Goal: Use online tool/utility: Use online tool/utility

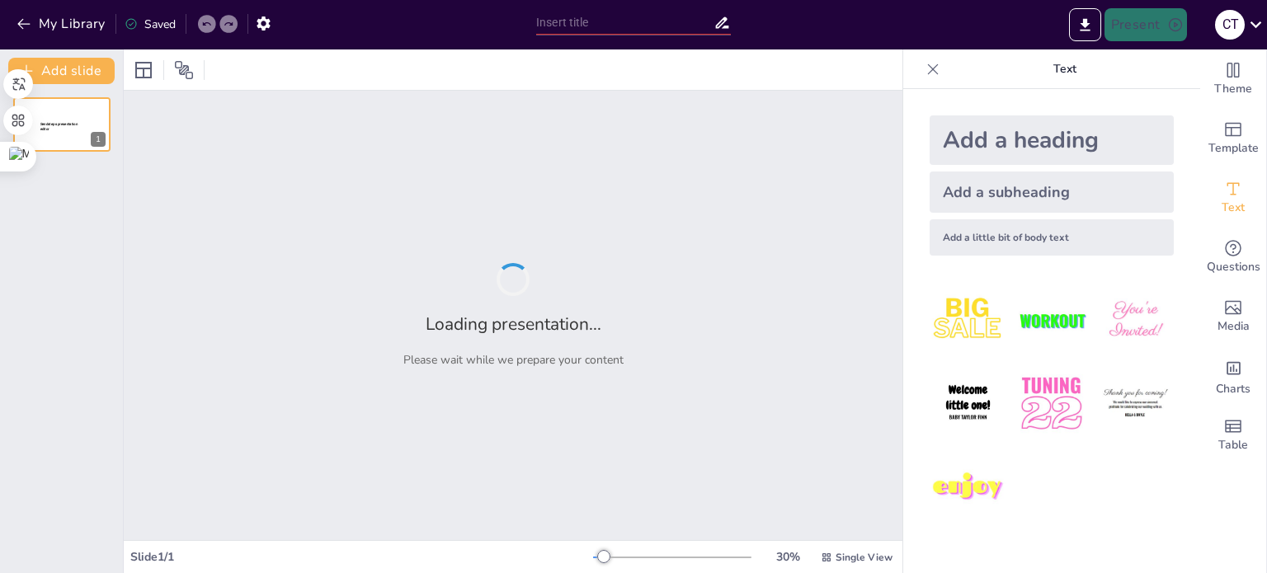
type input "Celebrando el Día del Arte: Un Legado de la UNESCO"
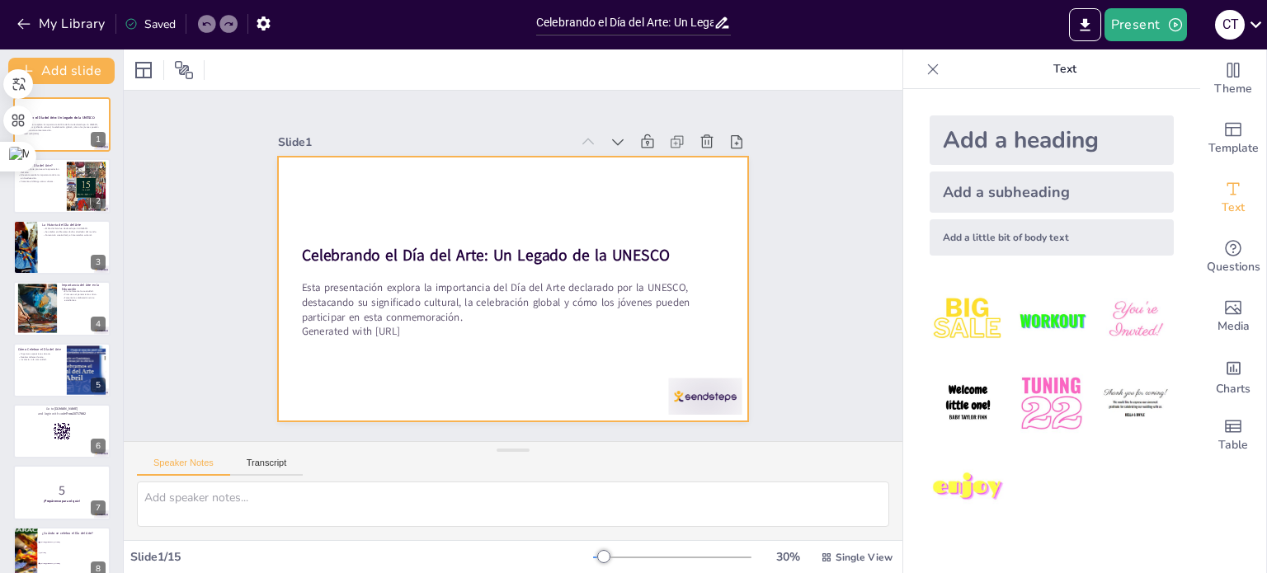
checkbox input "true"
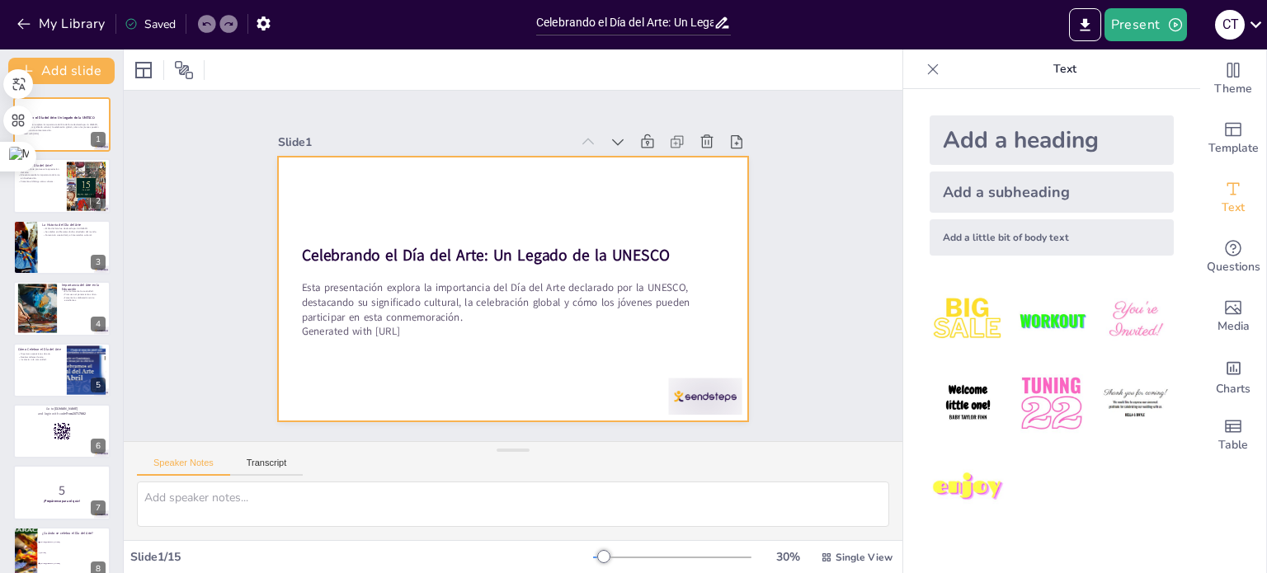
checkbox input "true"
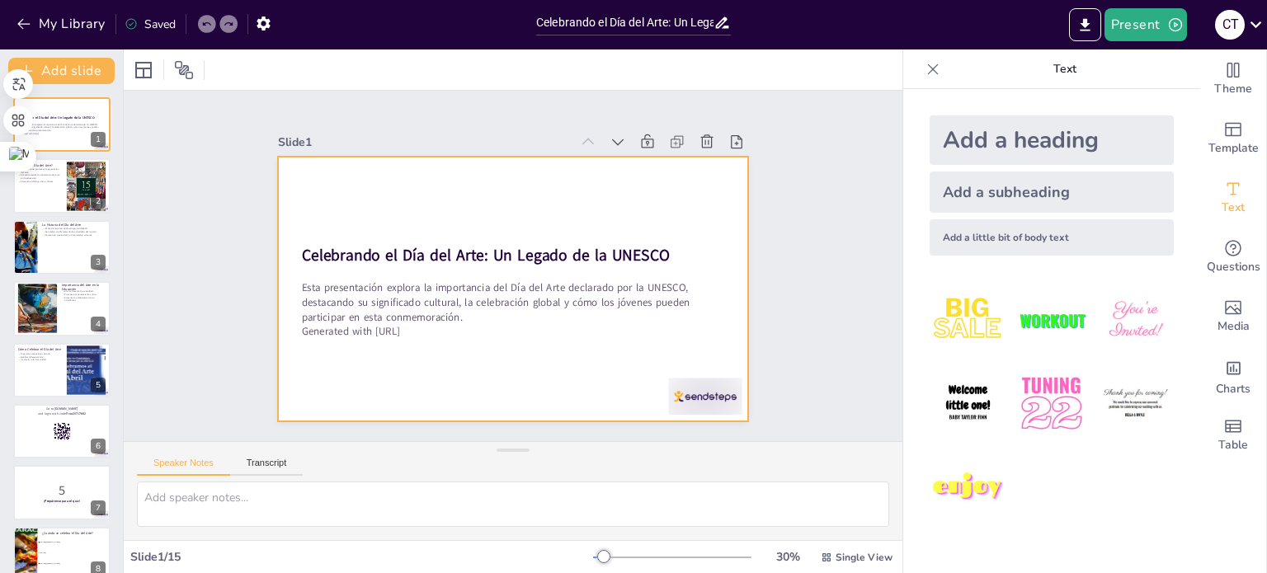
checkbox input "true"
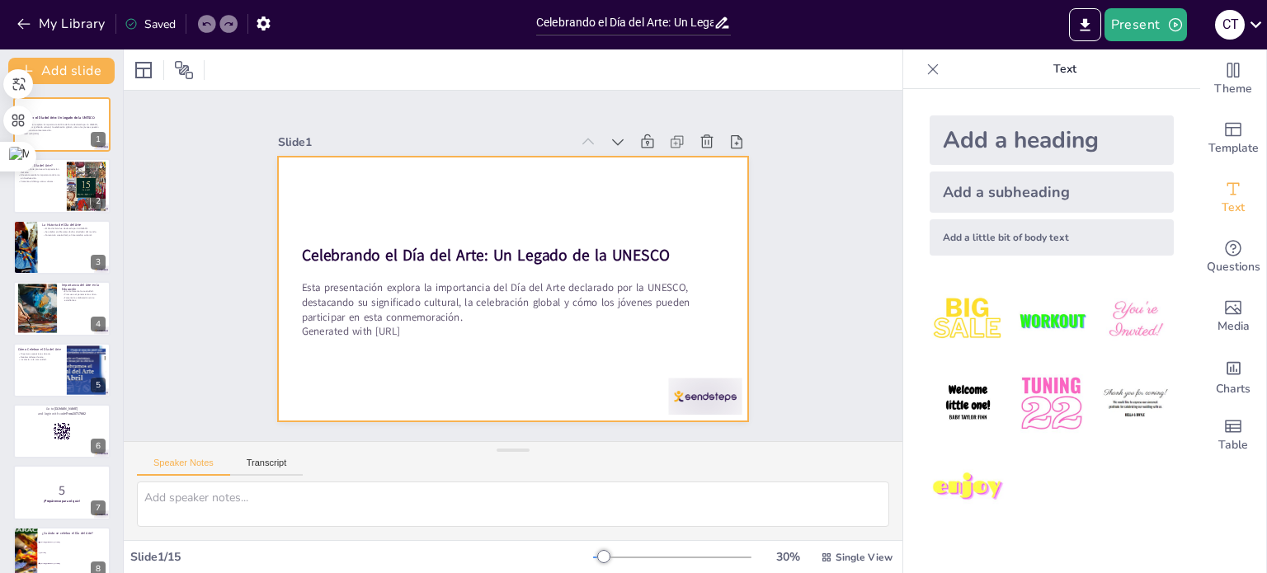
checkbox input "true"
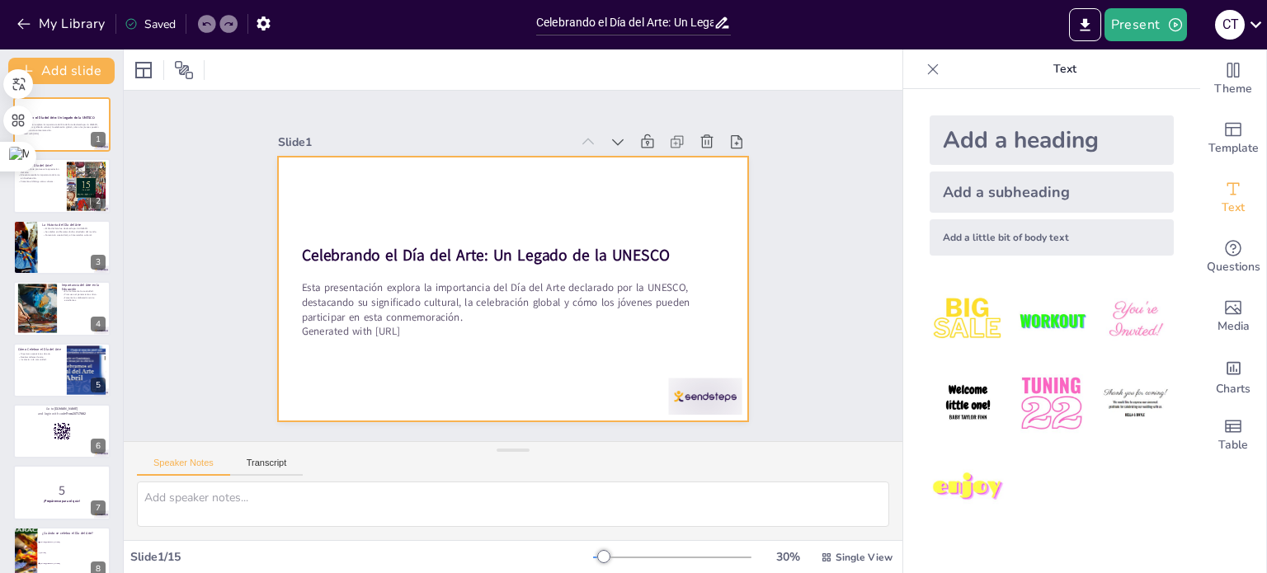
checkbox input "true"
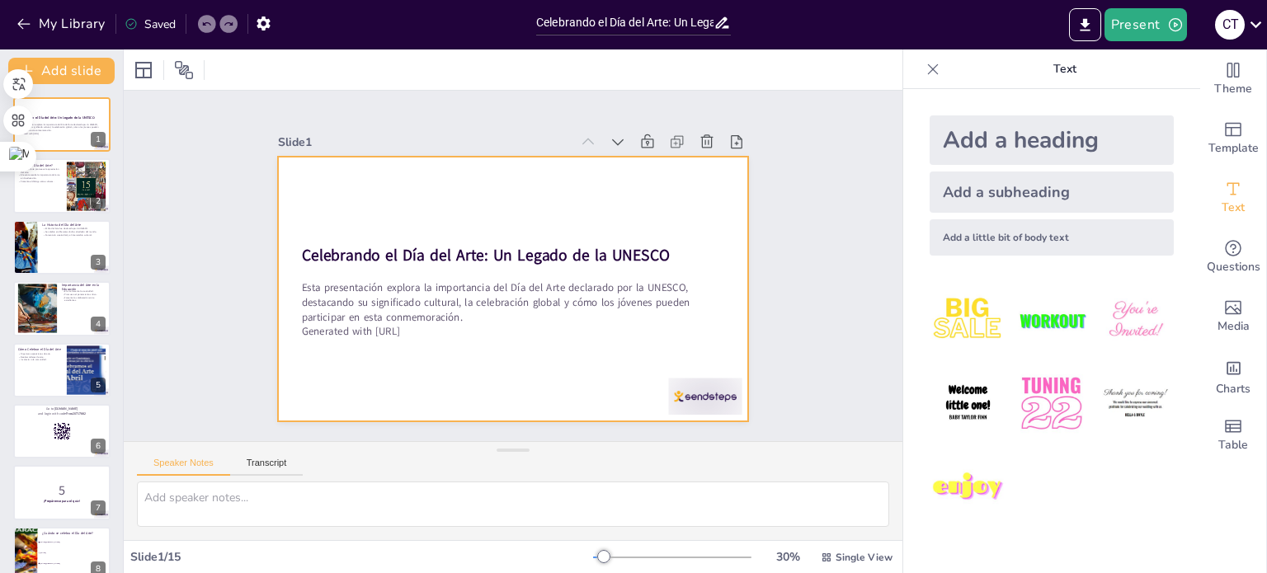
checkbox input "true"
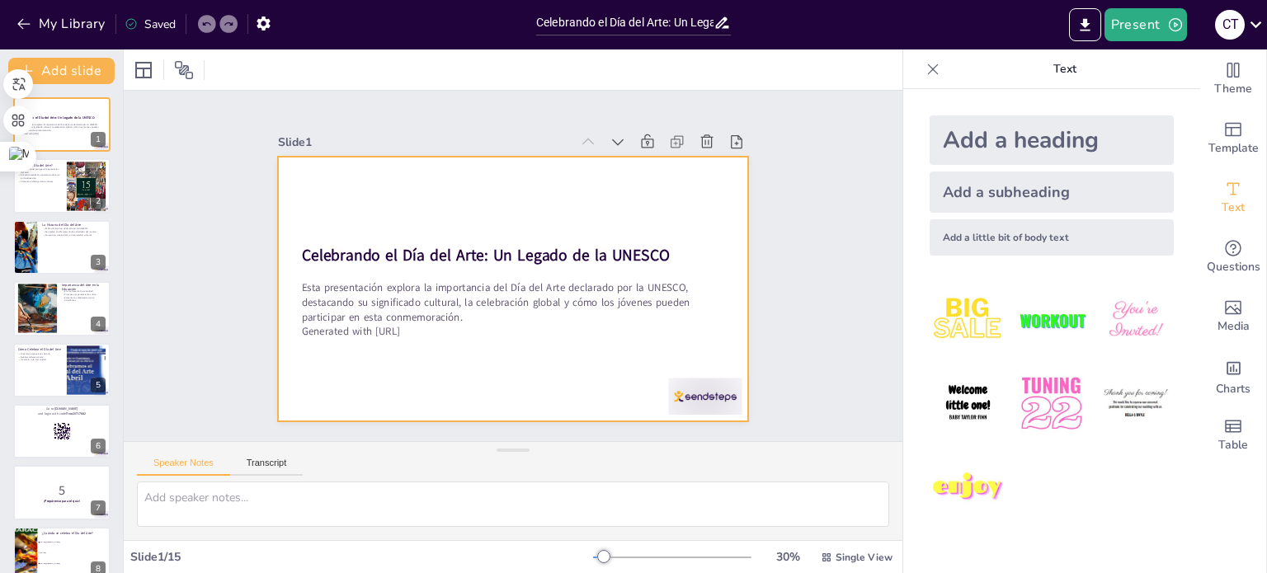
checkbox input "true"
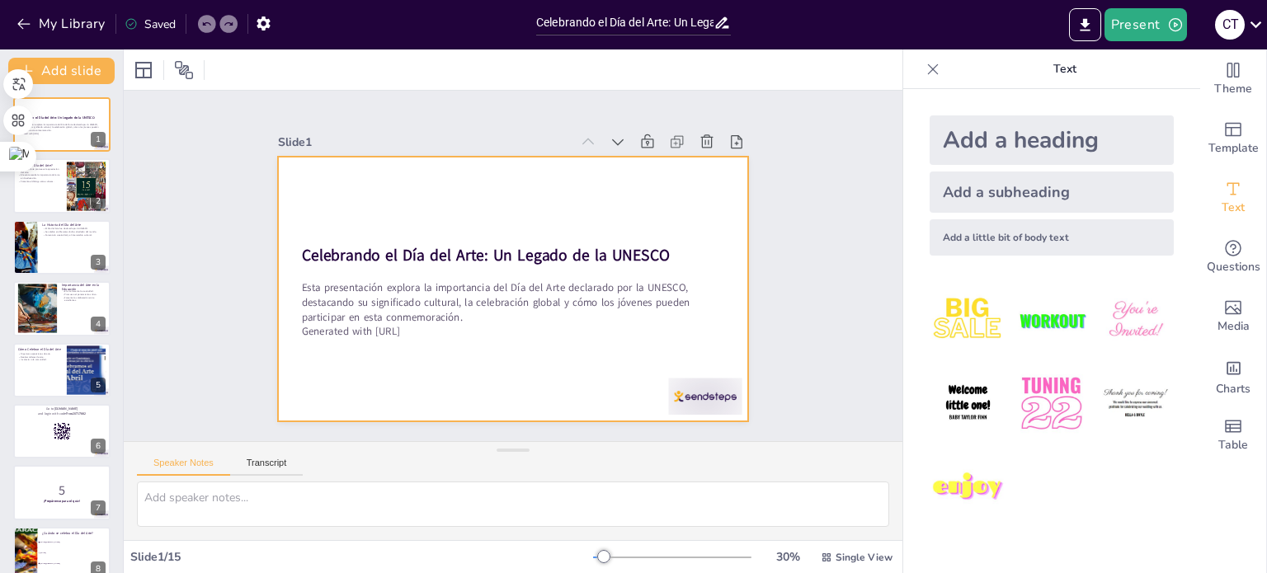
checkbox input "true"
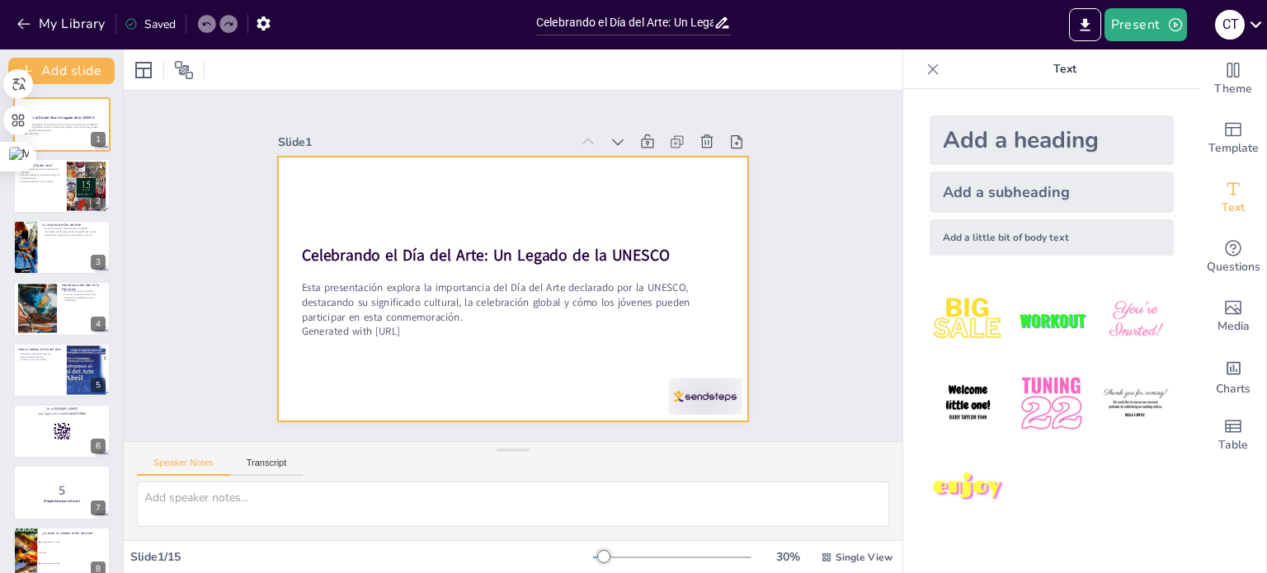
checkbox input "true"
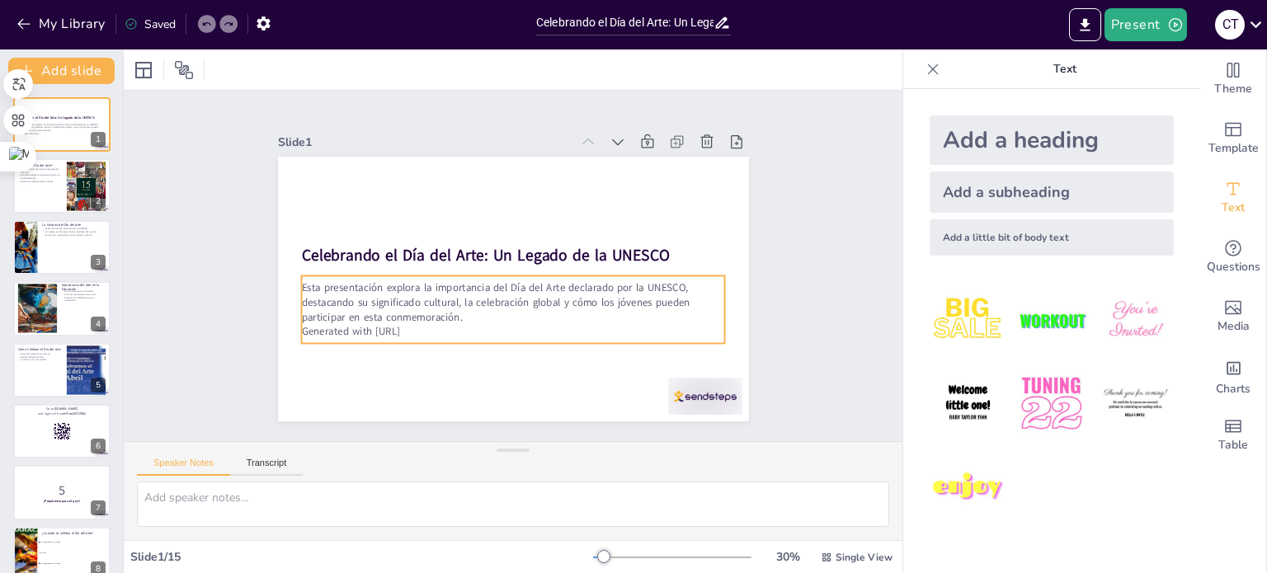
checkbox input "true"
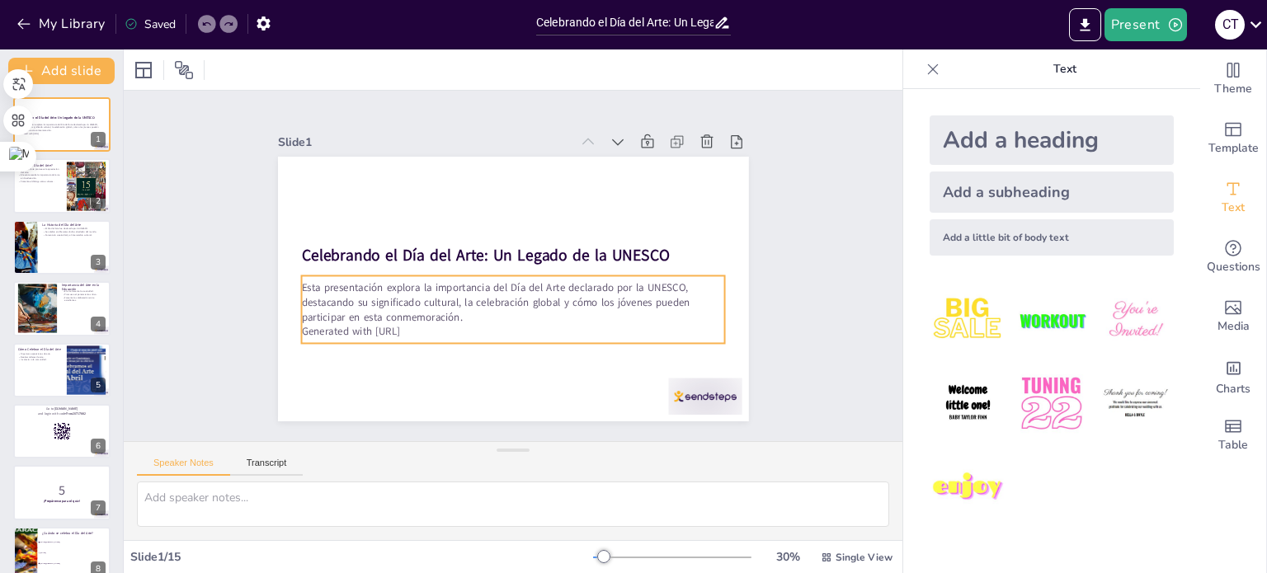
checkbox input "true"
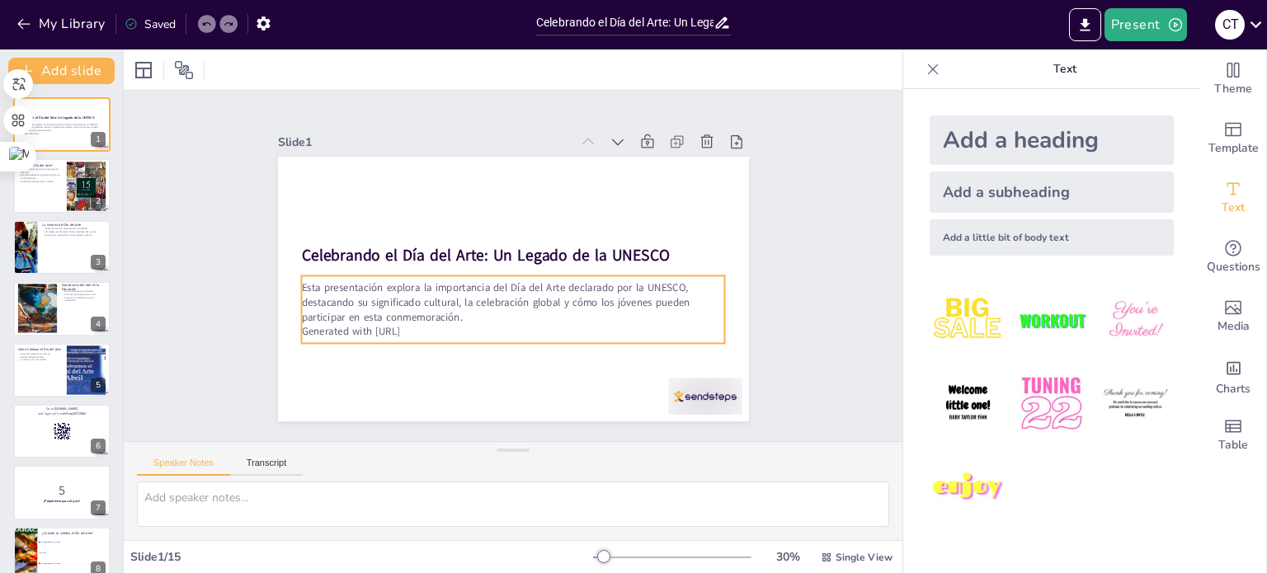
checkbox input "true"
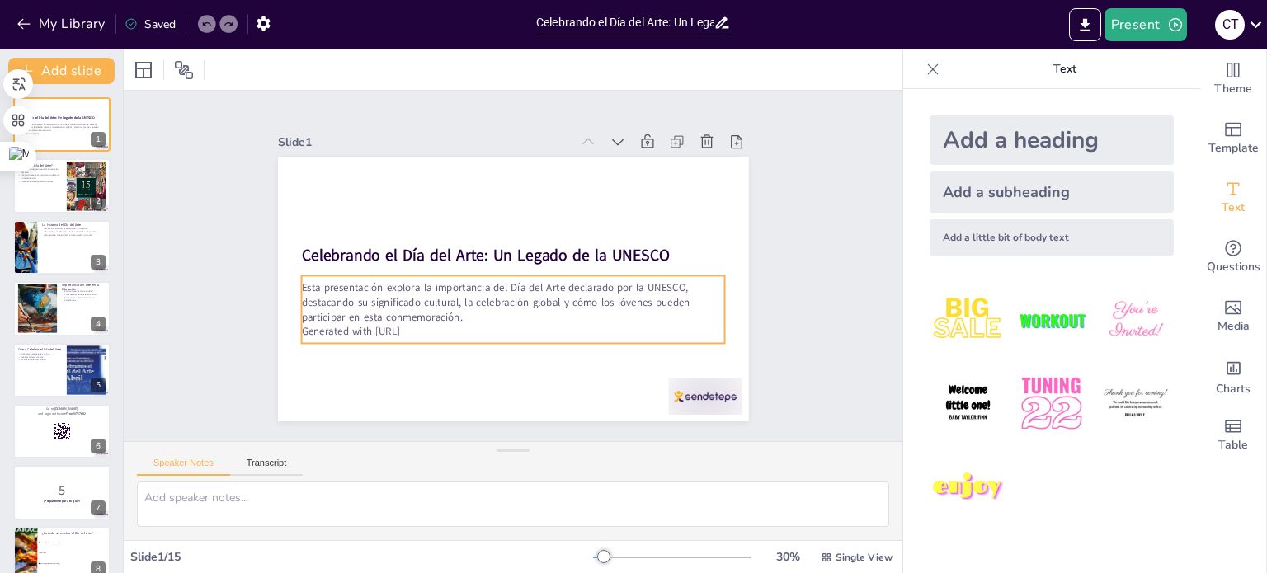
checkbox input "true"
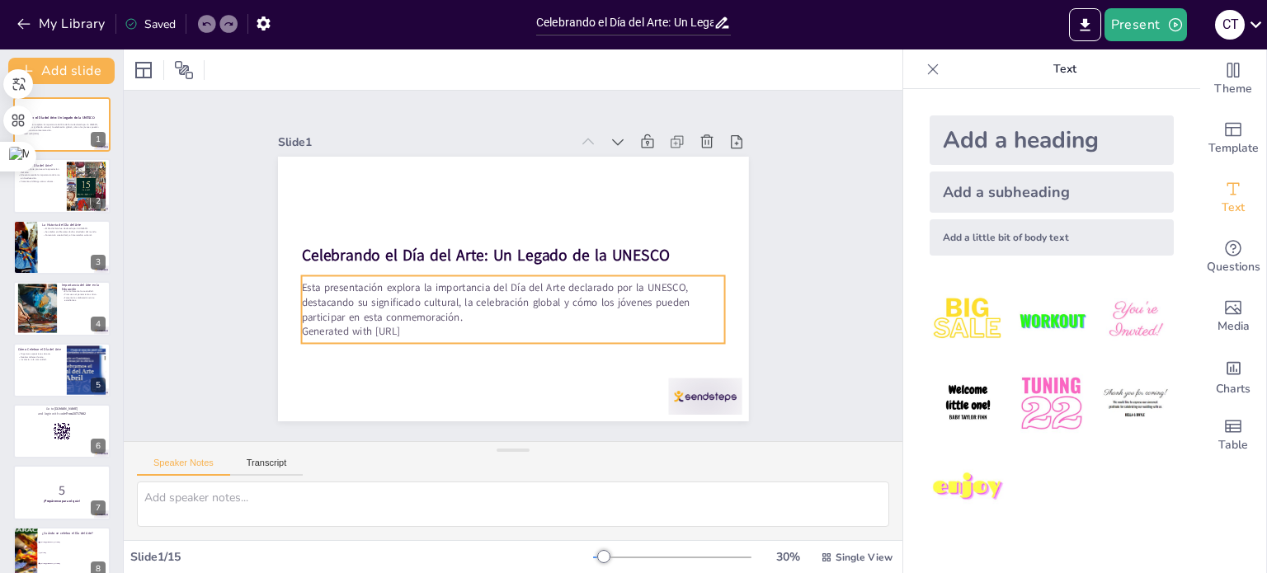
checkbox input "true"
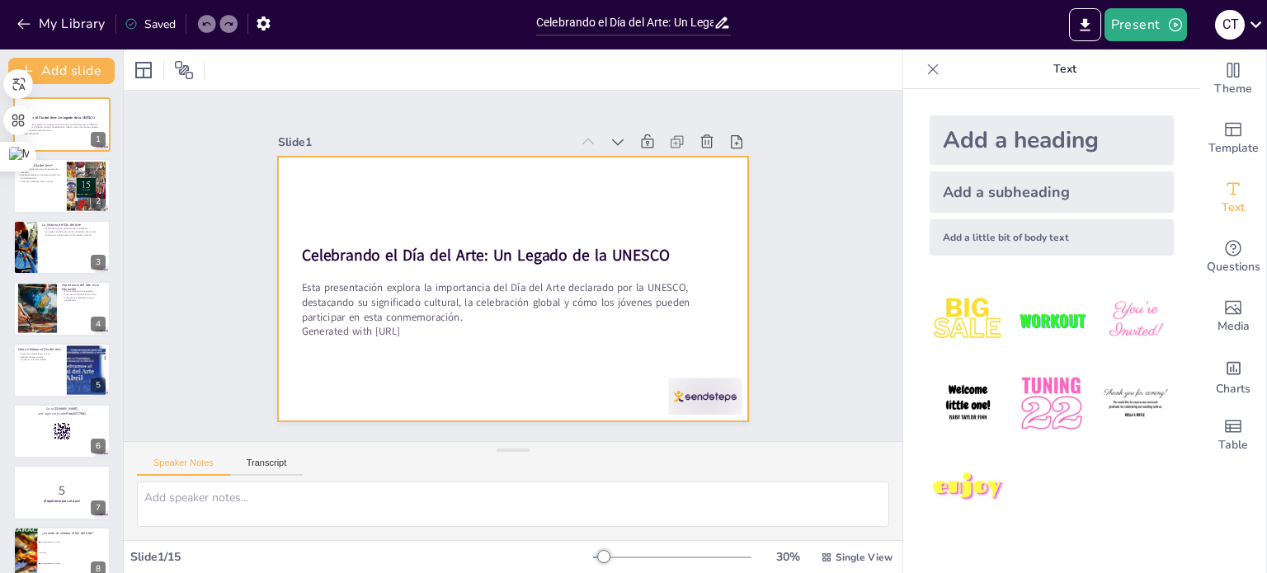
checkbox input "true"
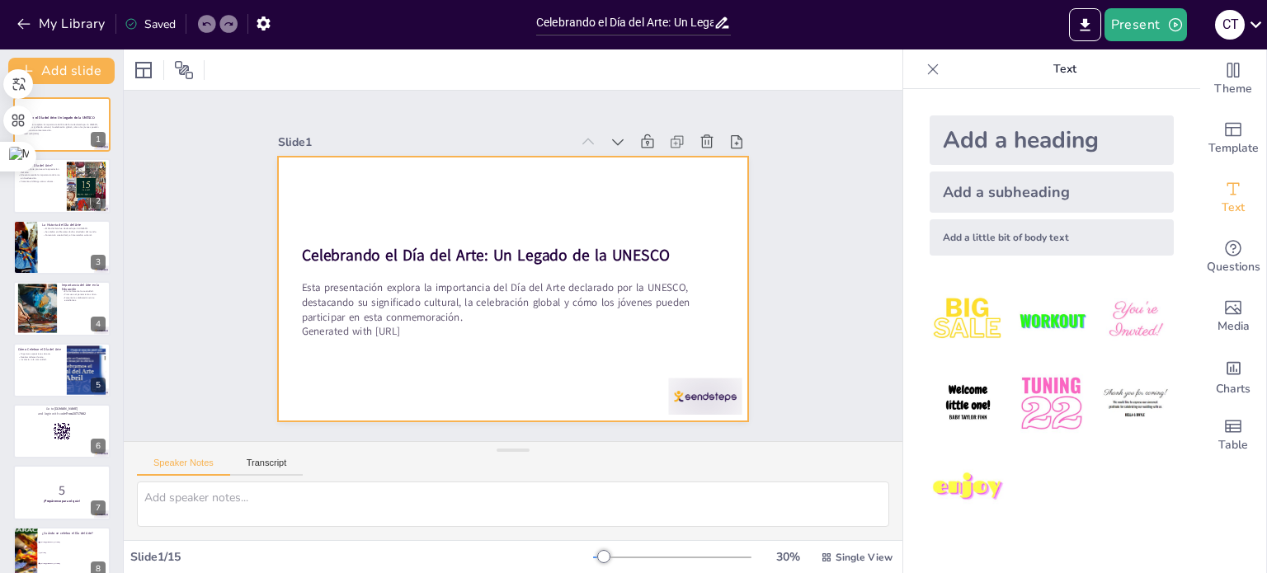
checkbox input "true"
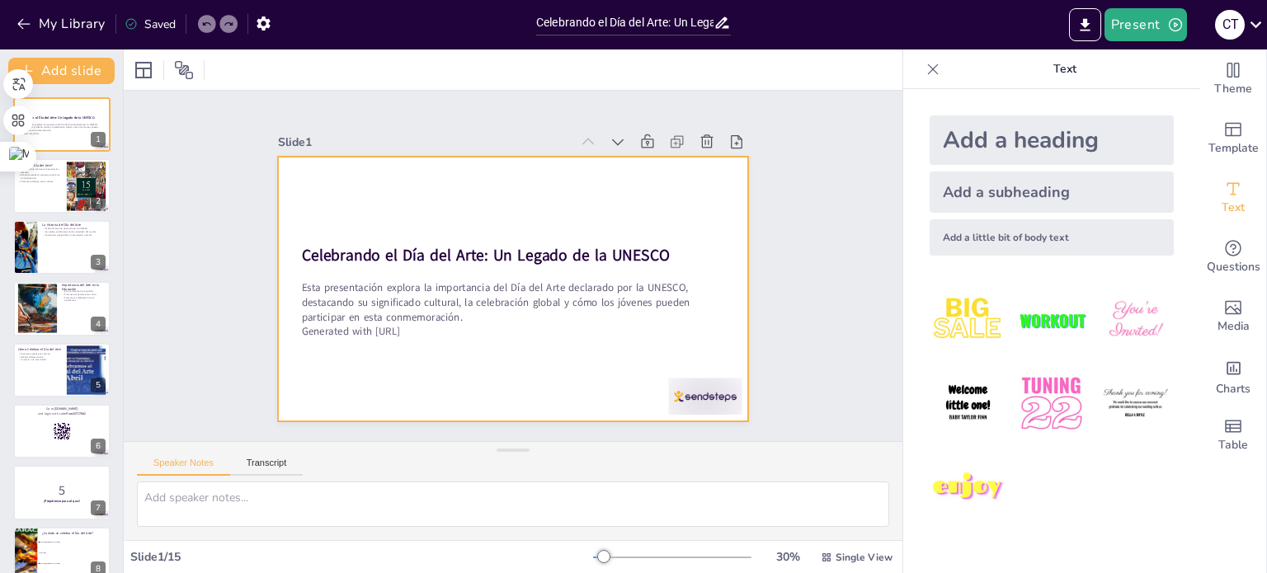
checkbox input "true"
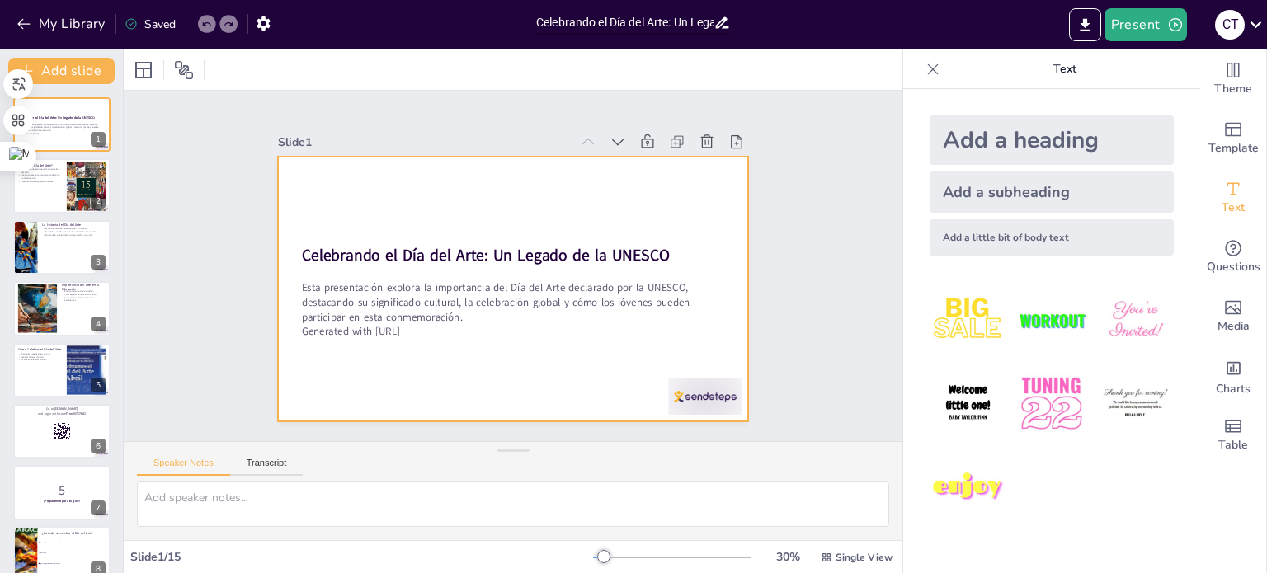
checkbox input "true"
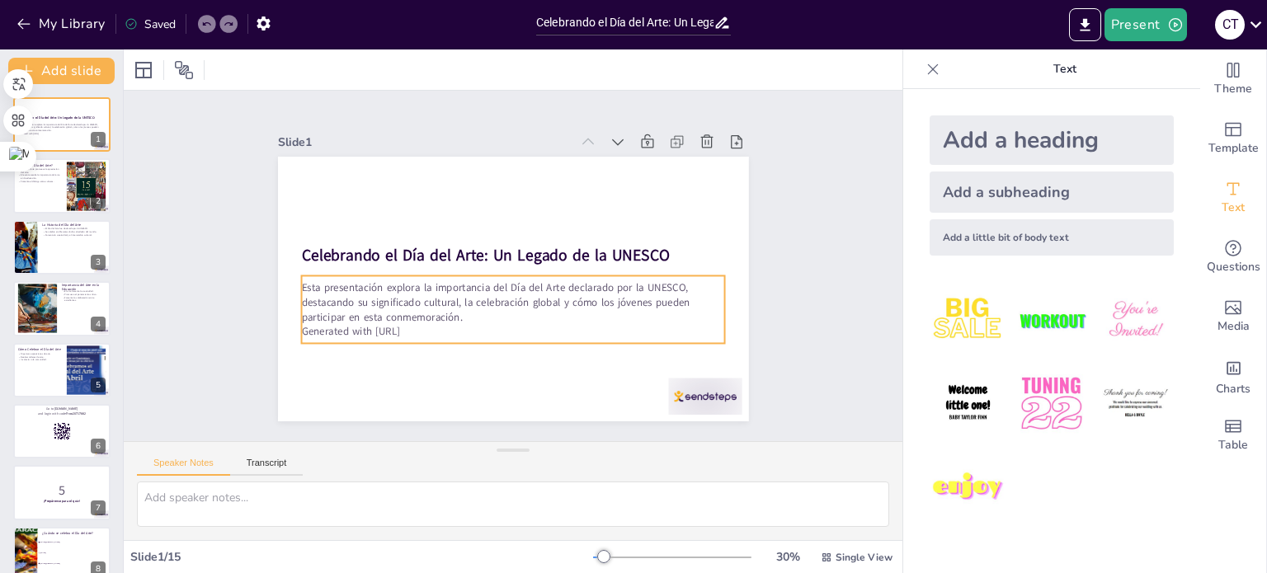
checkbox input "true"
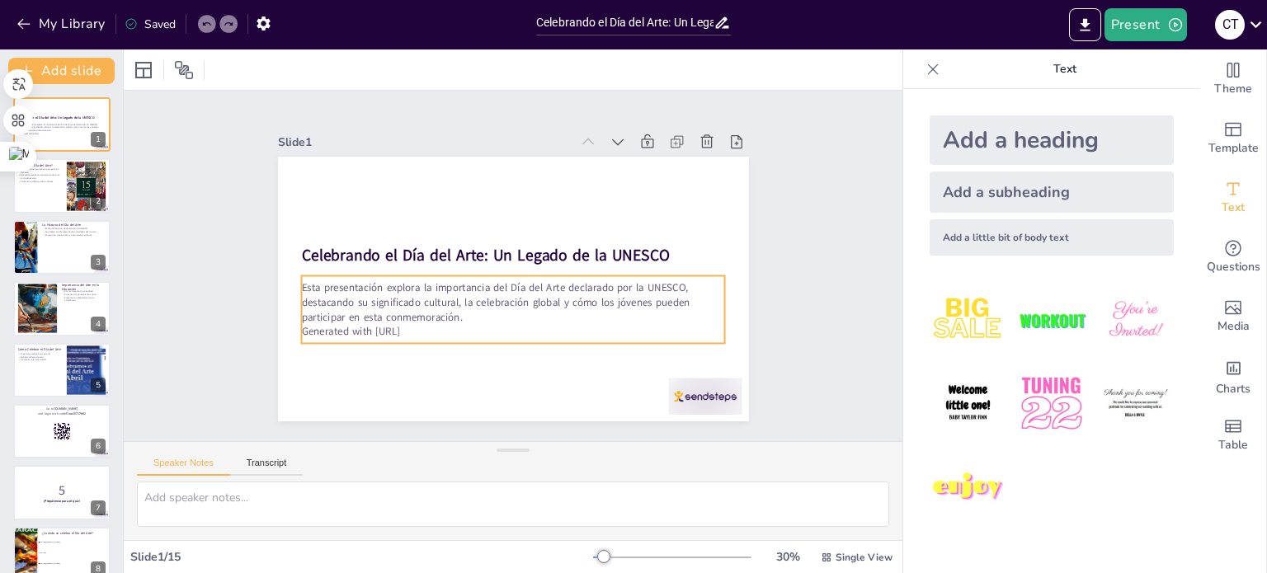
checkbox input "true"
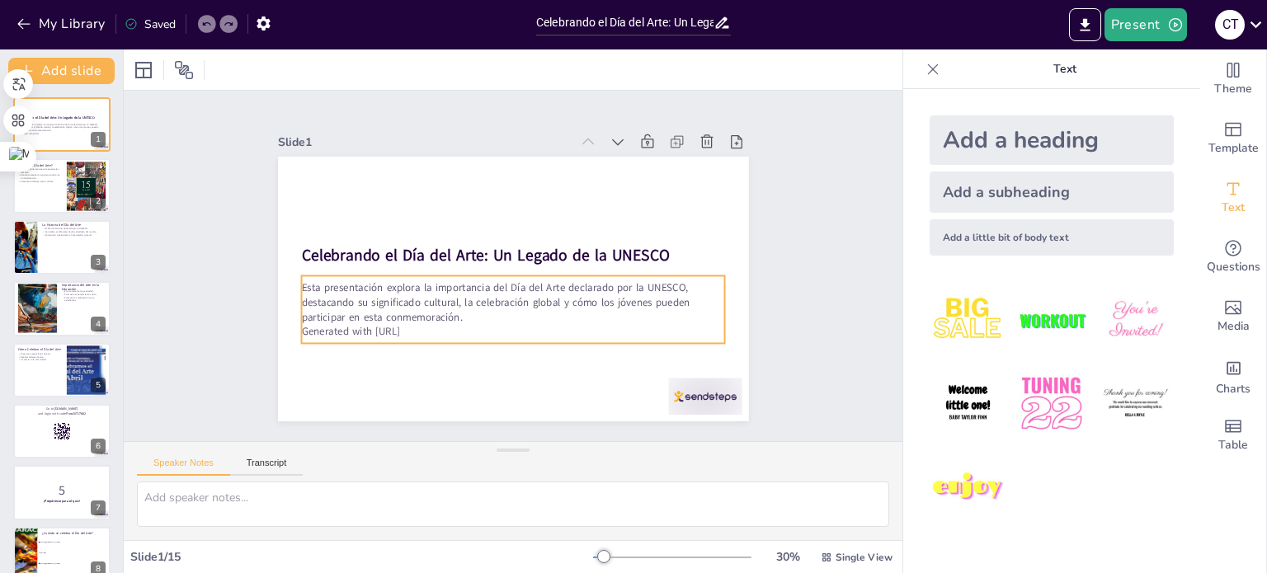
checkbox input "true"
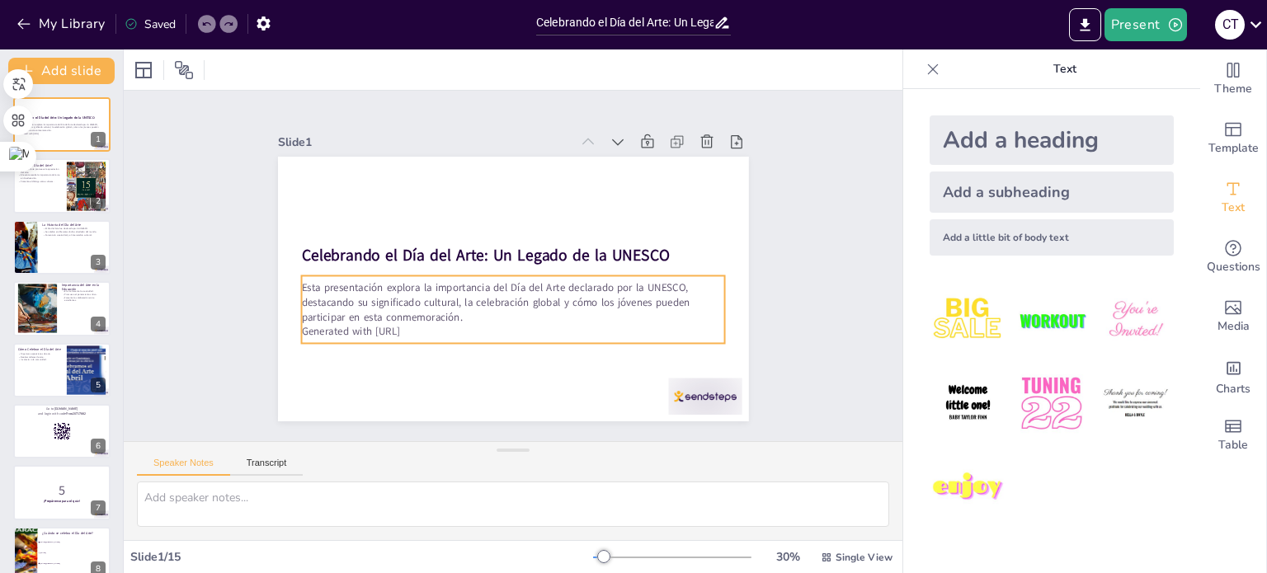
checkbox input "true"
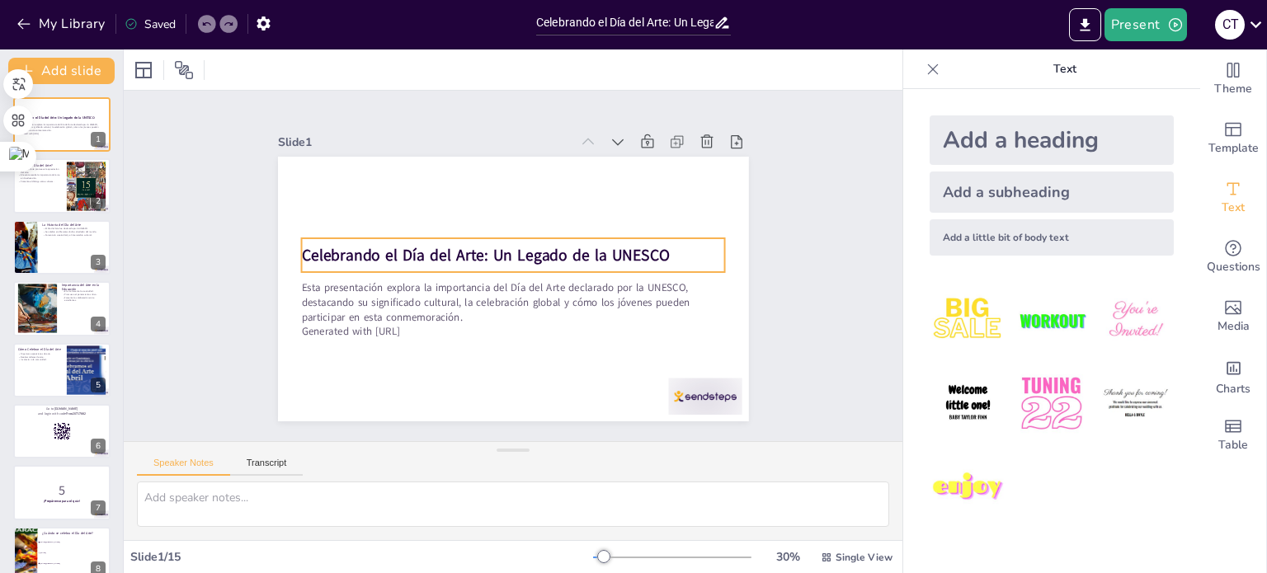
checkbox input "true"
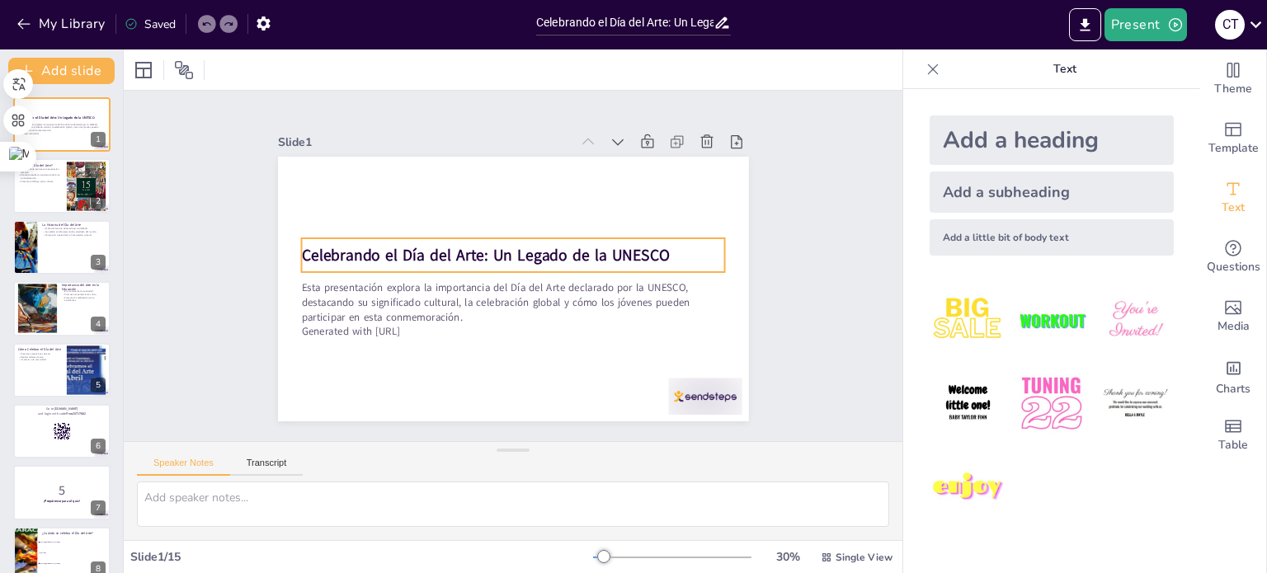
checkbox input "true"
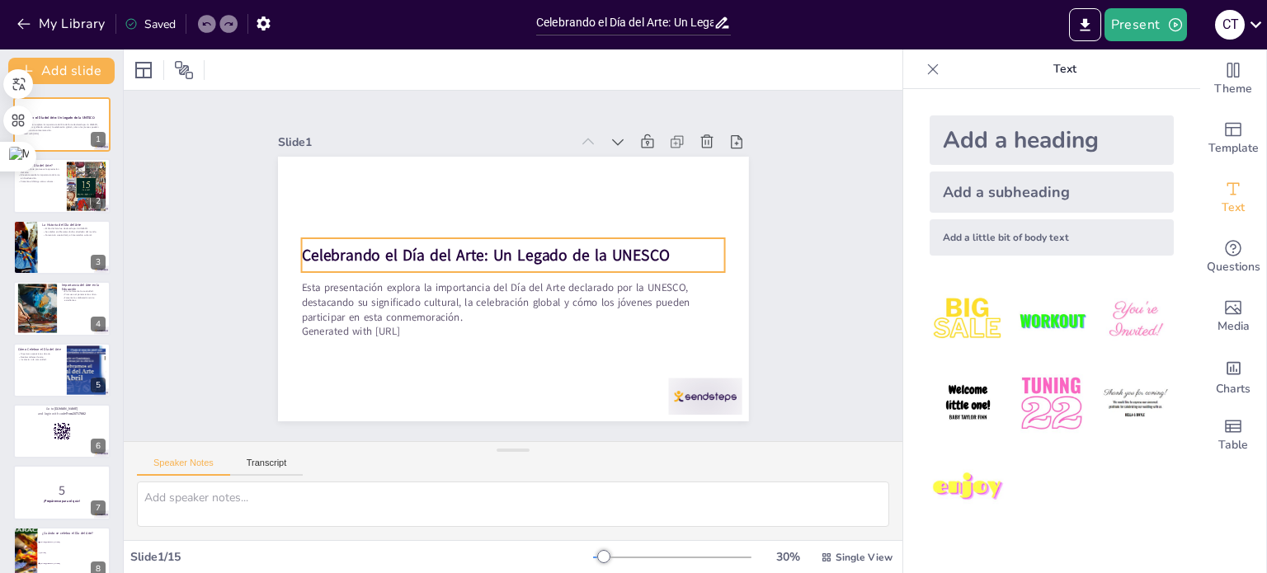
checkbox input "true"
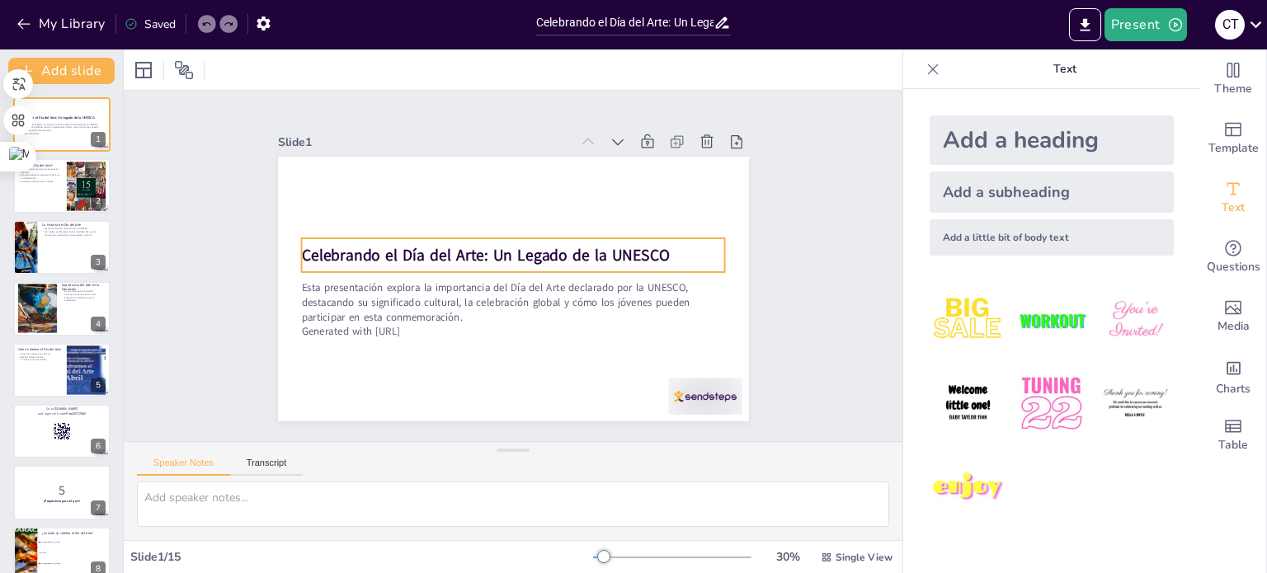
checkbox input "true"
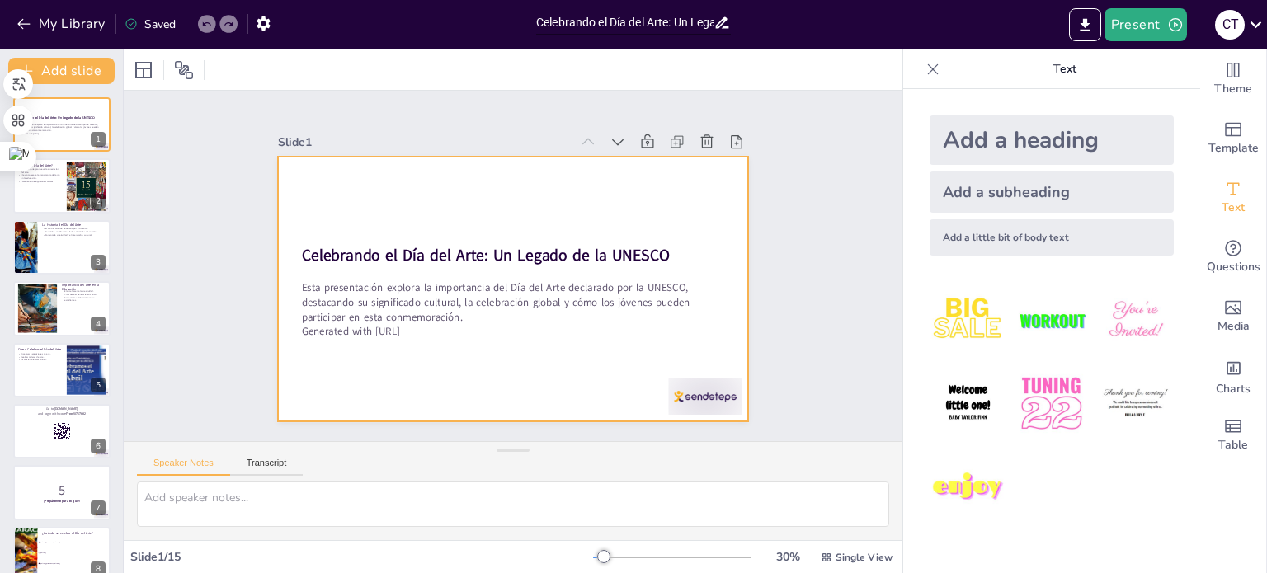
checkbox input "true"
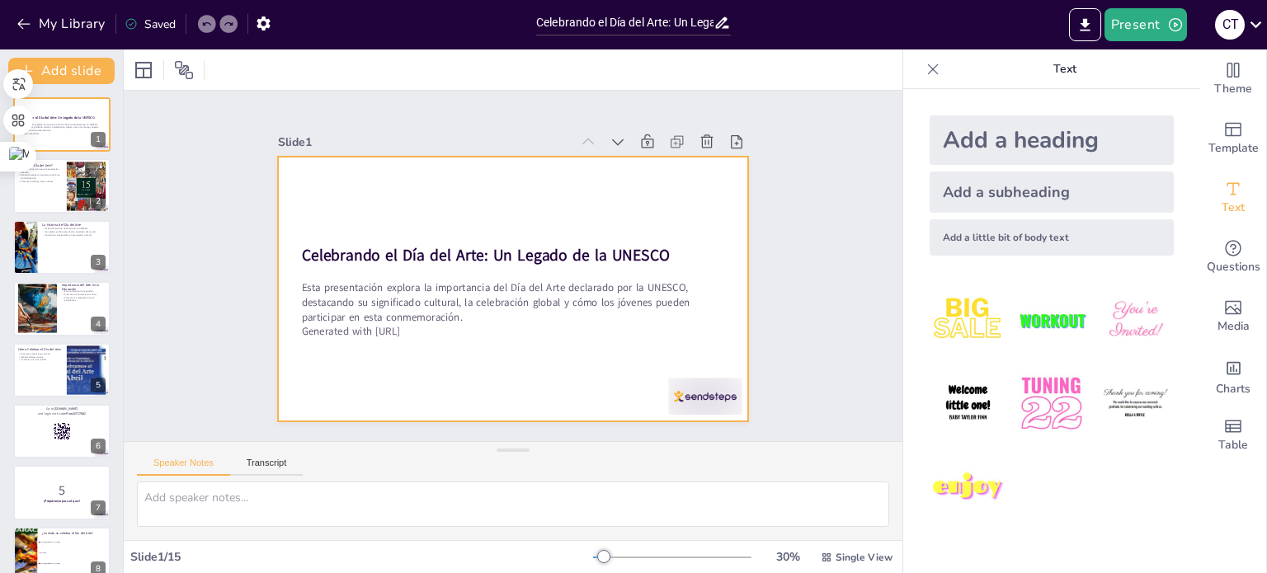
checkbox input "true"
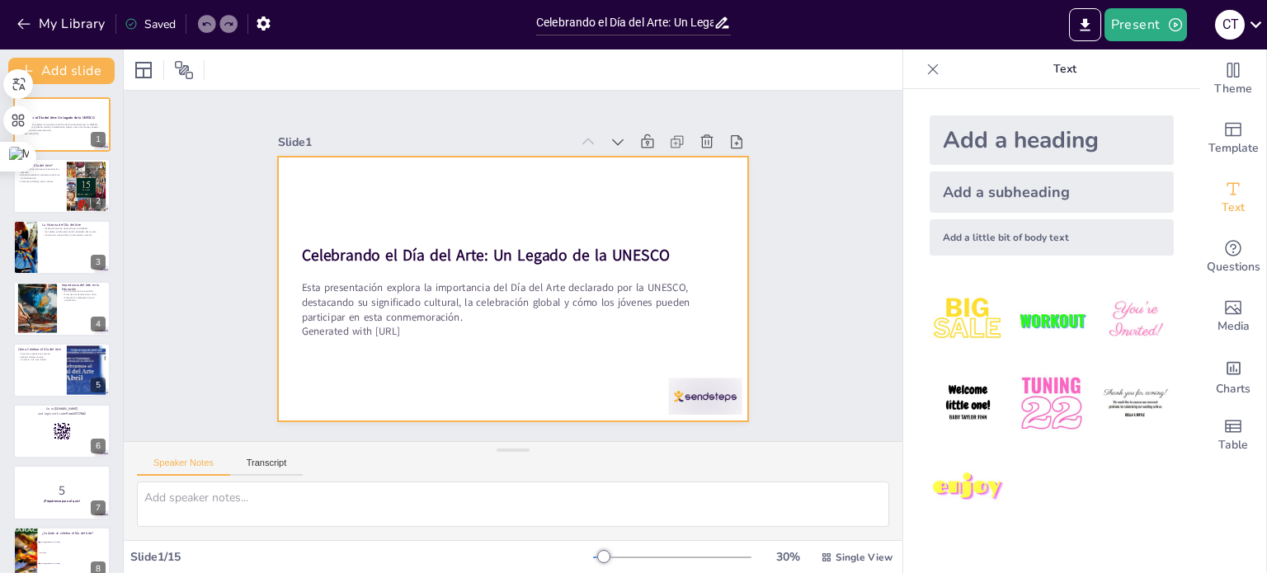
checkbox input "true"
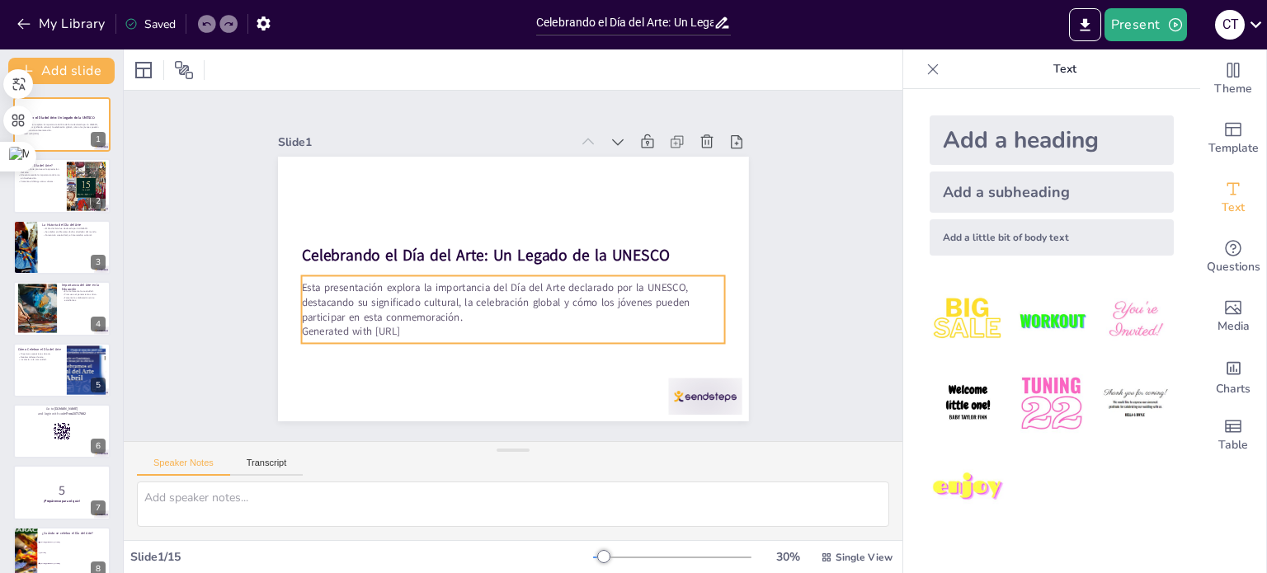
checkbox input "true"
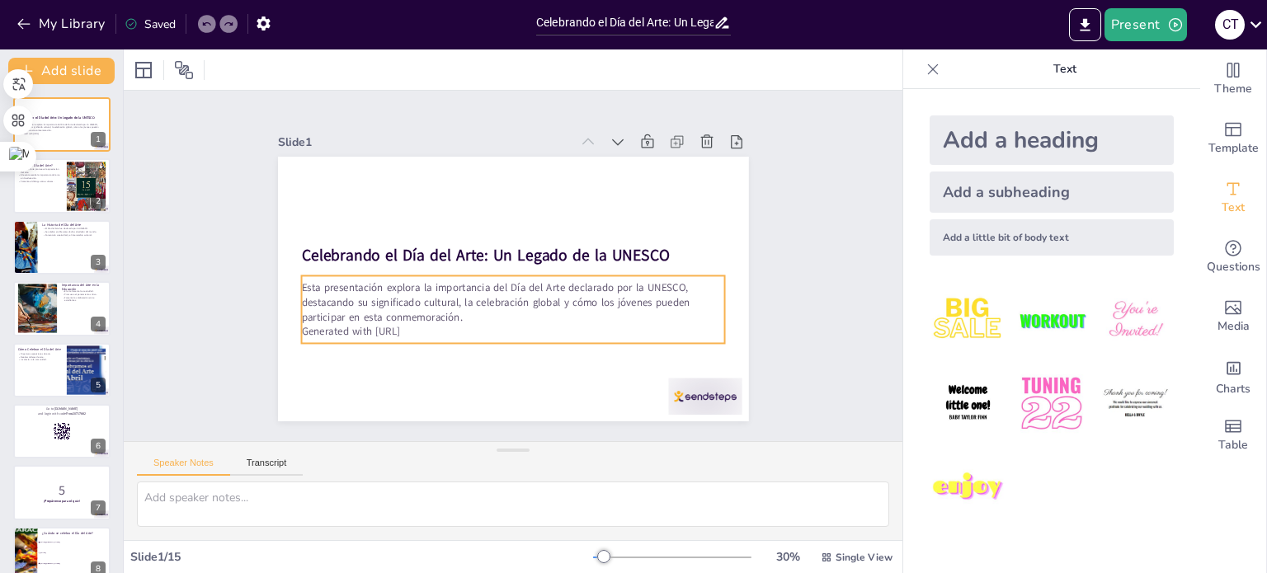
checkbox input "true"
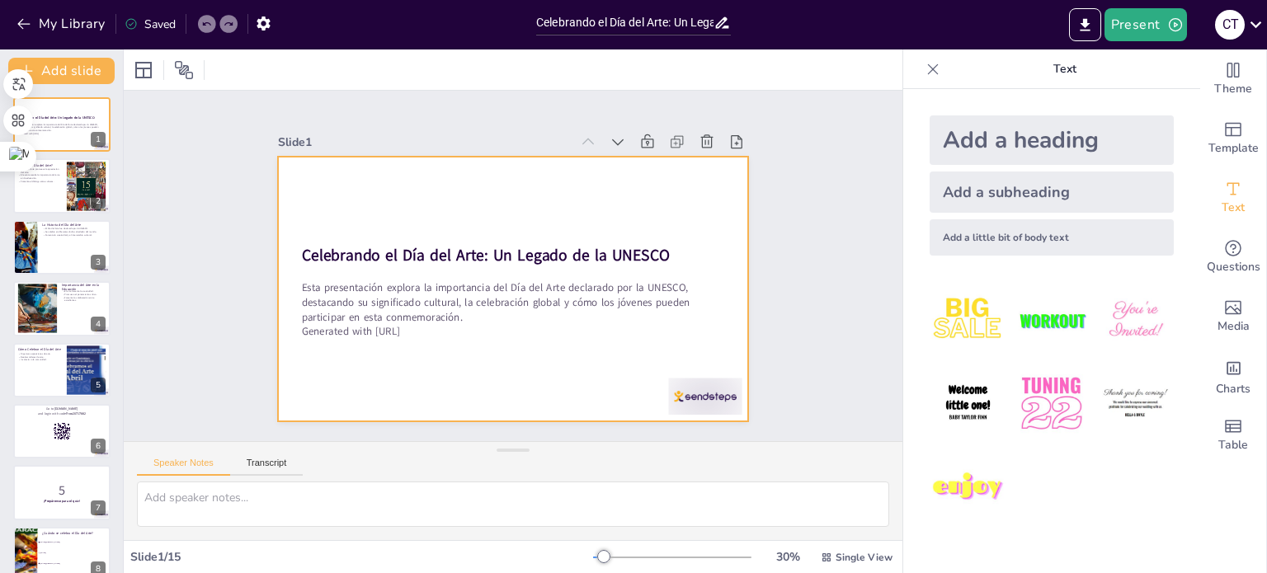
checkbox input "true"
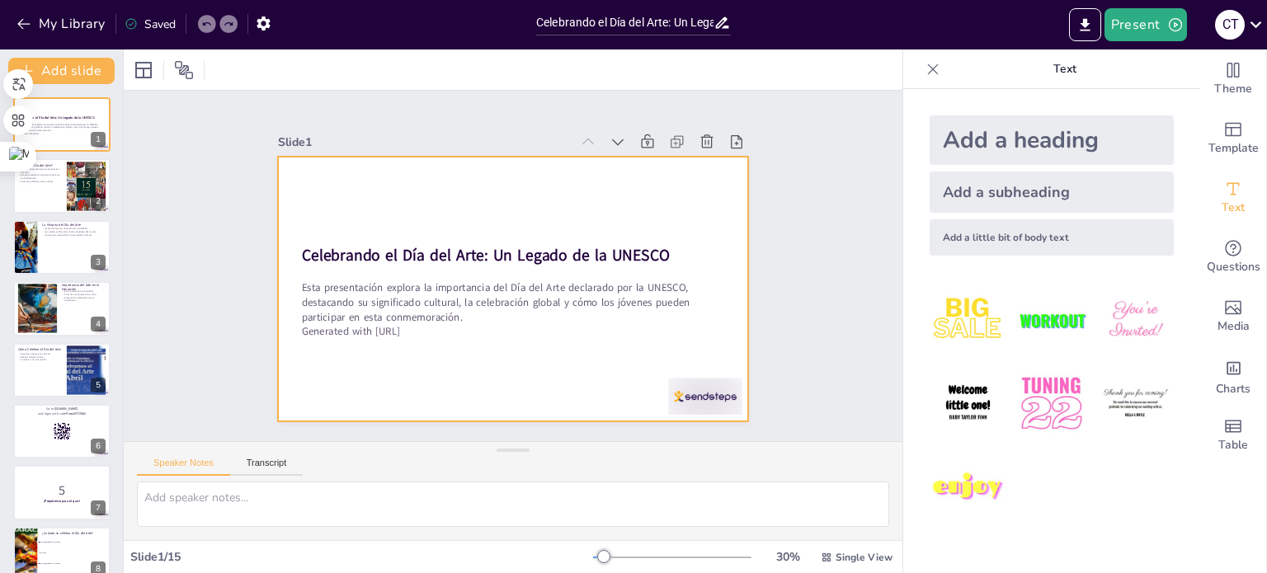
checkbox input "true"
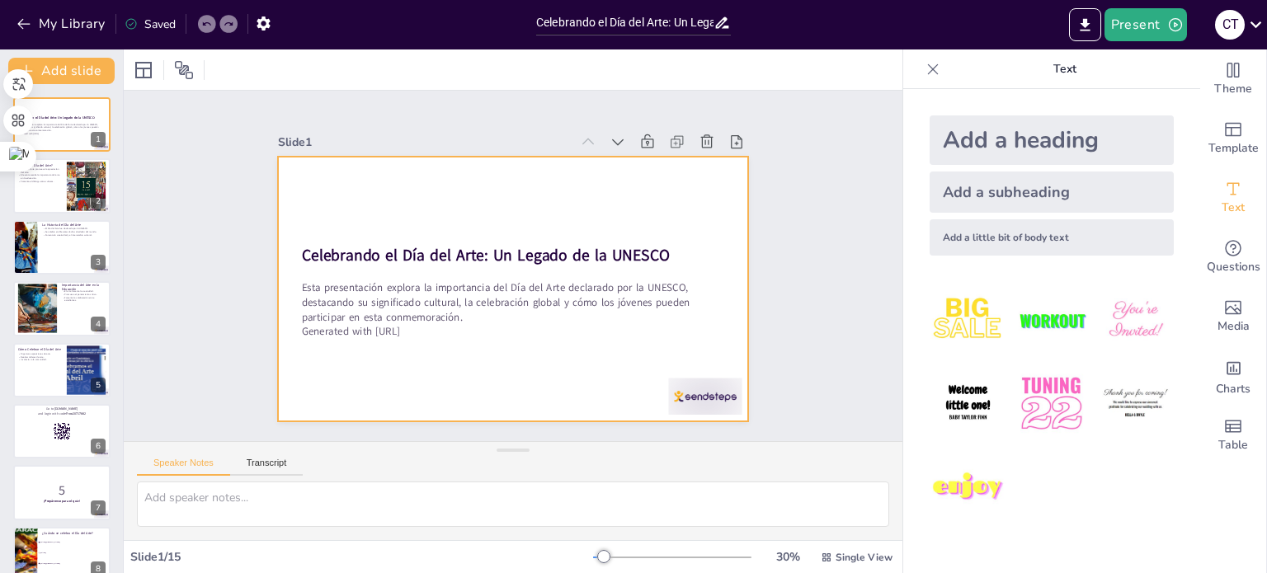
checkbox input "true"
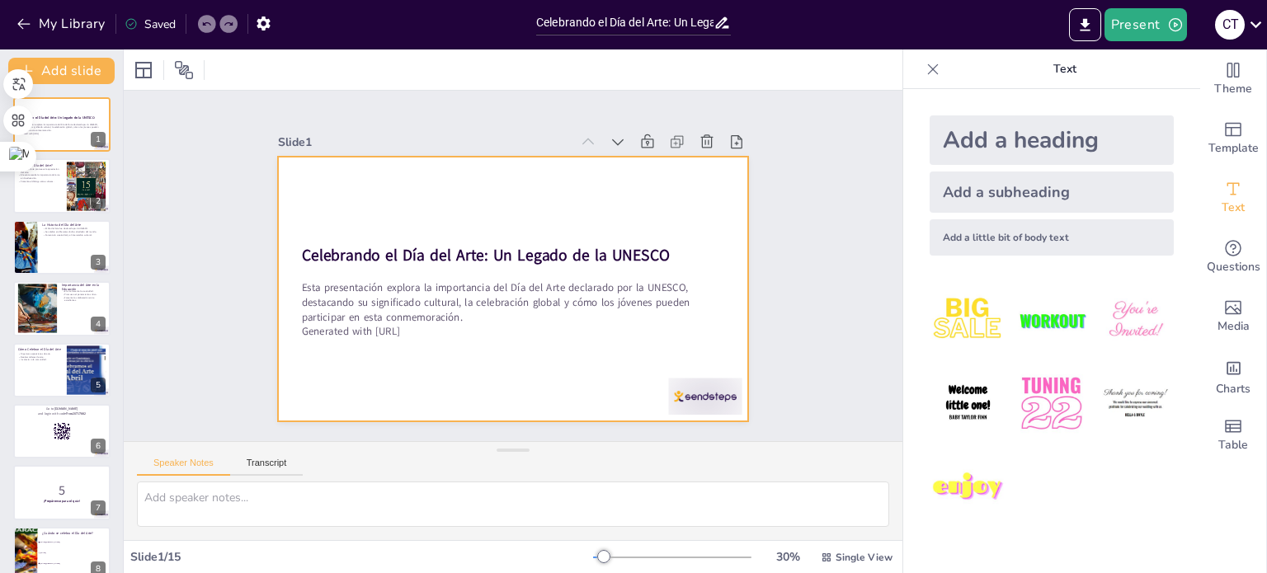
checkbox input "true"
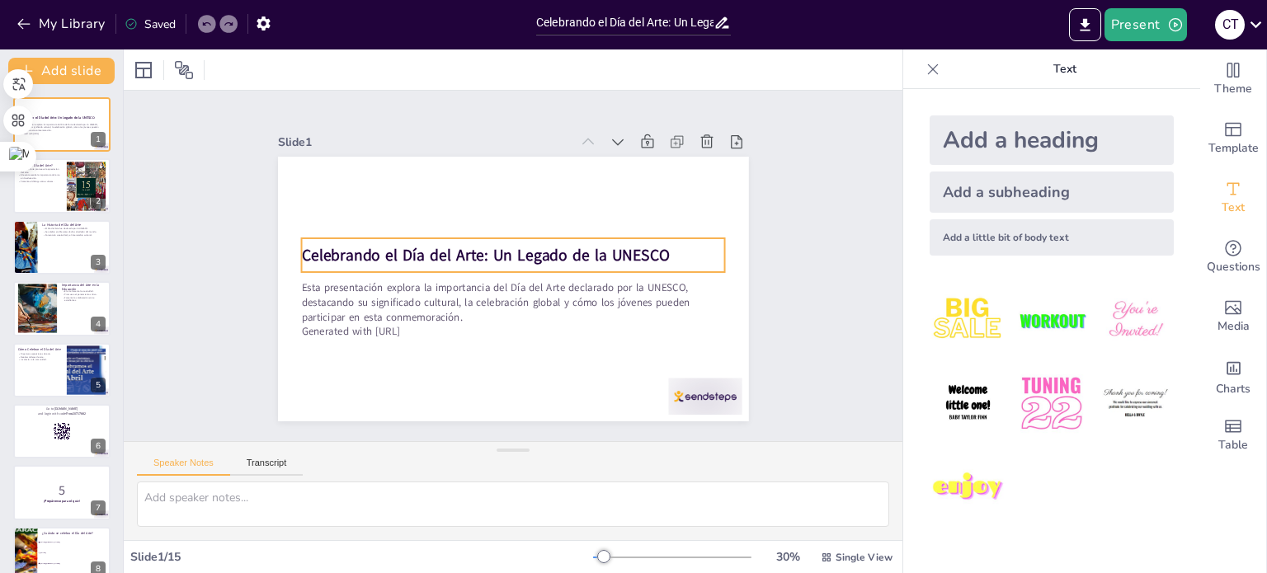
checkbox input "true"
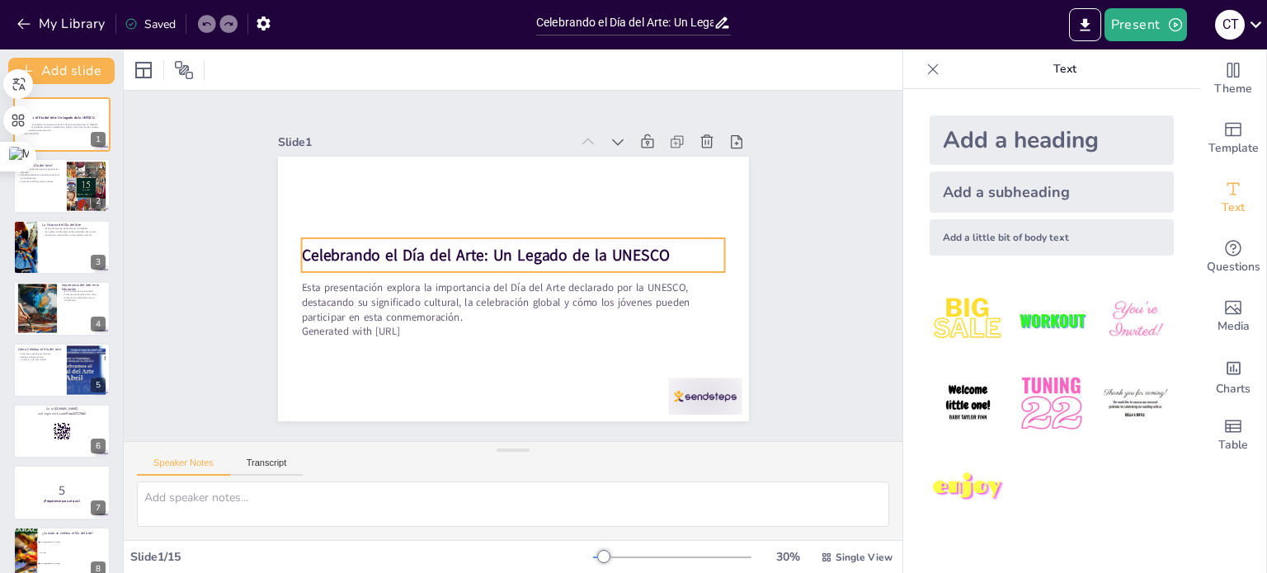
checkbox input "true"
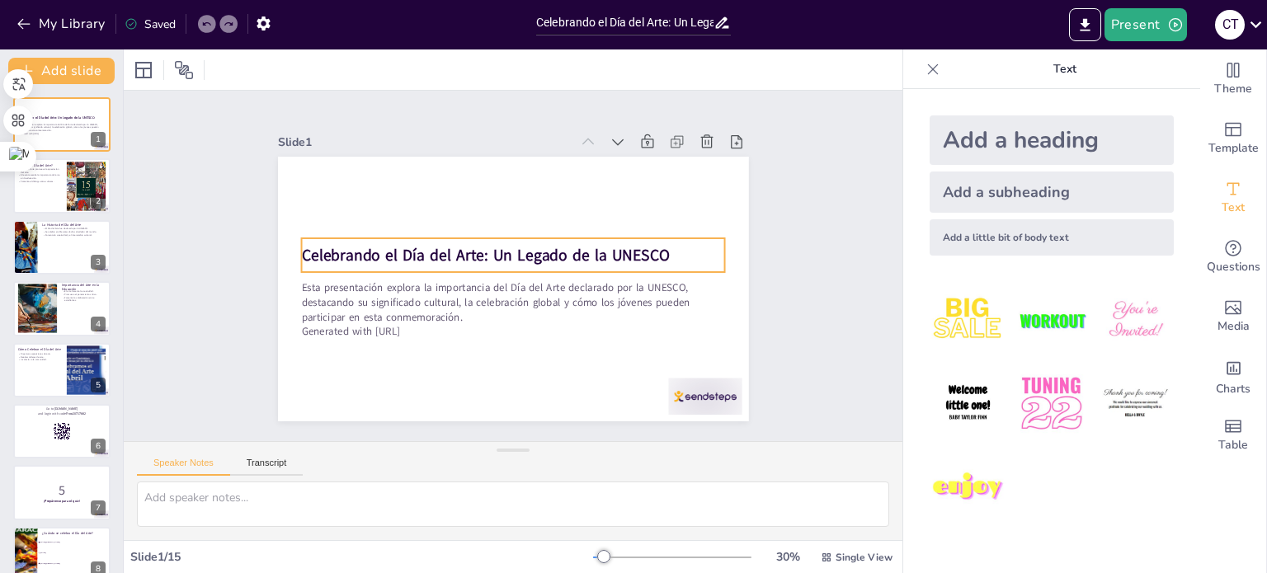
checkbox input "true"
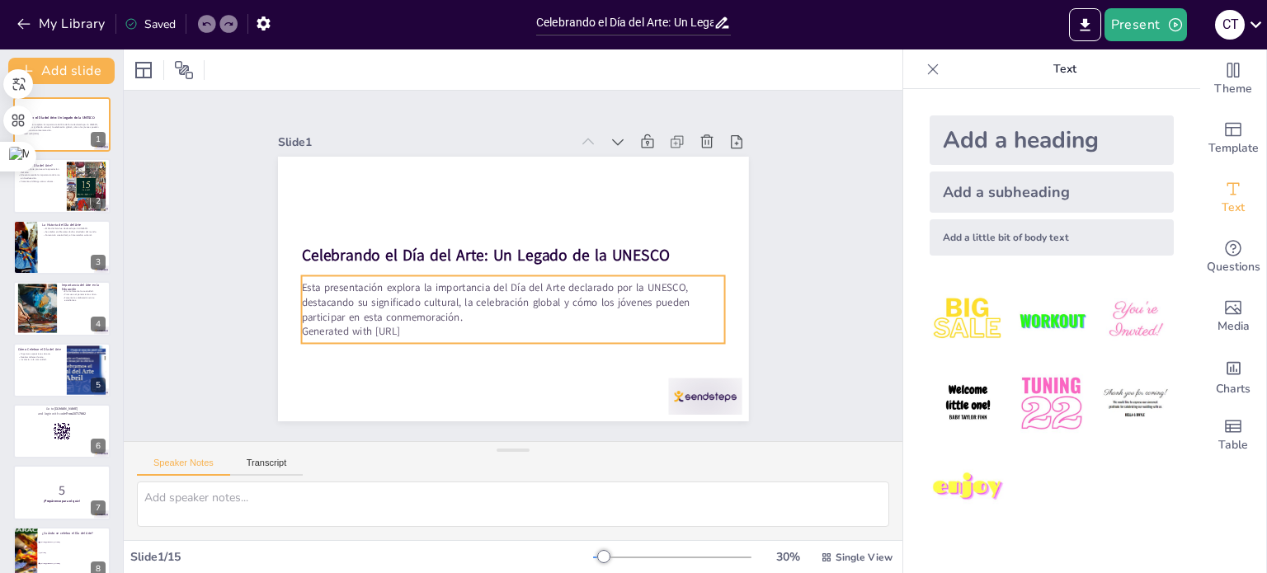
checkbox input "true"
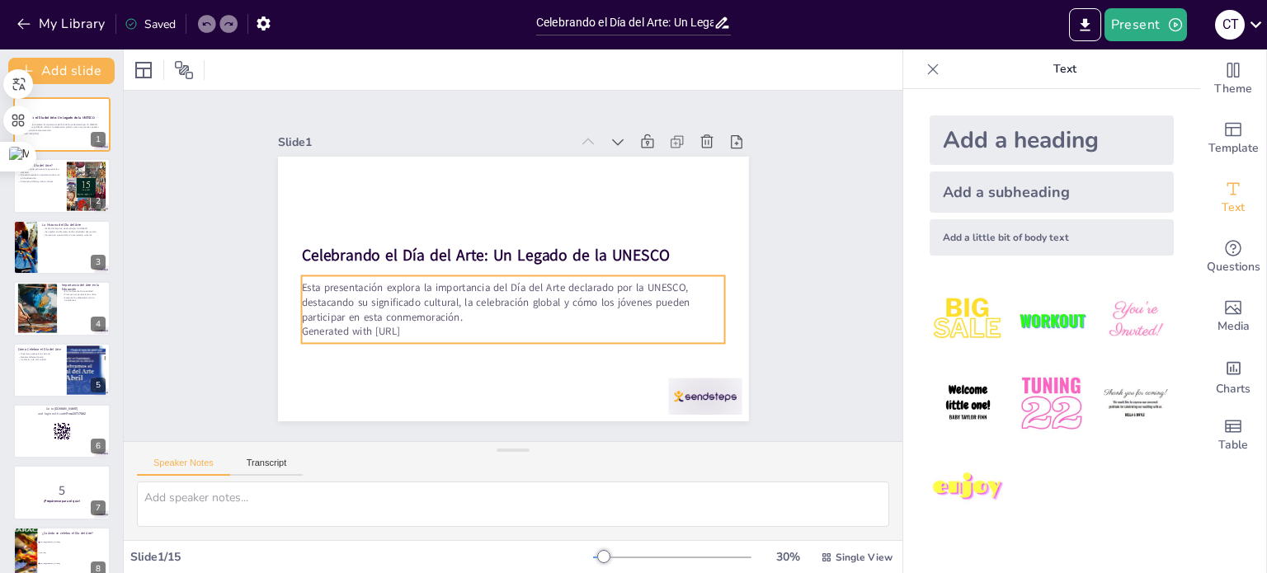
checkbox input "true"
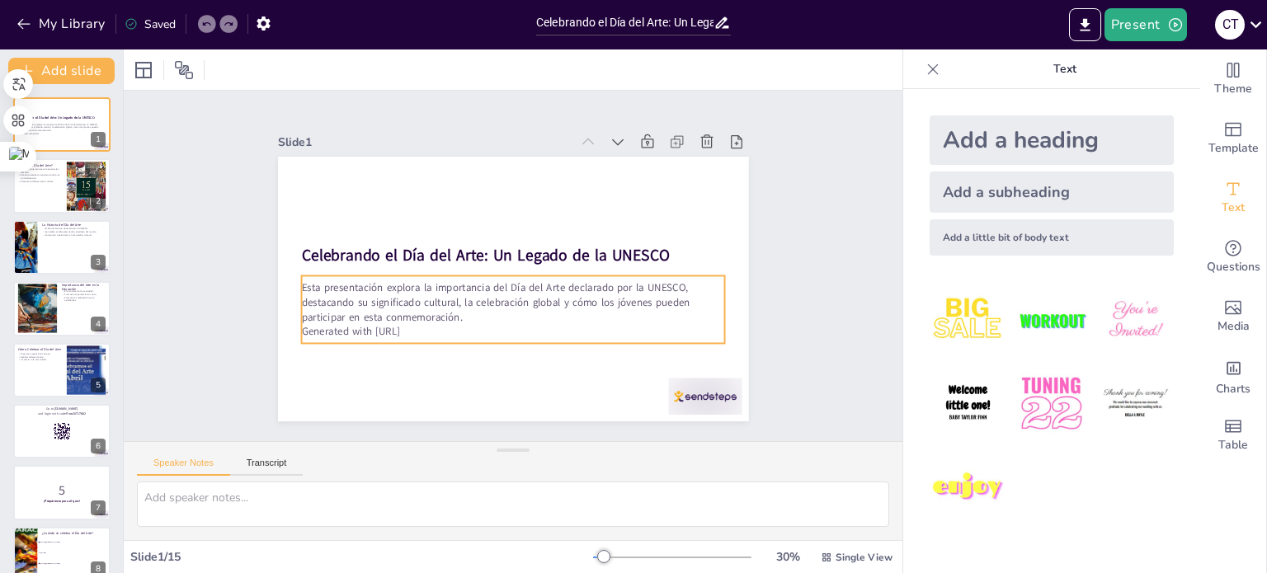
checkbox input "true"
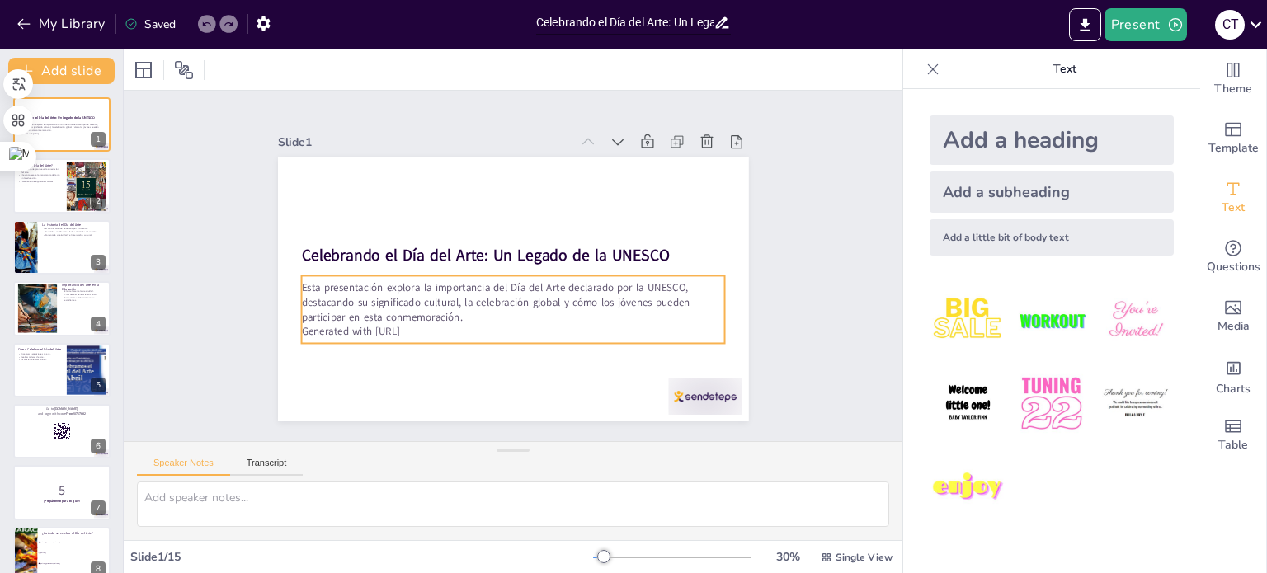
checkbox input "true"
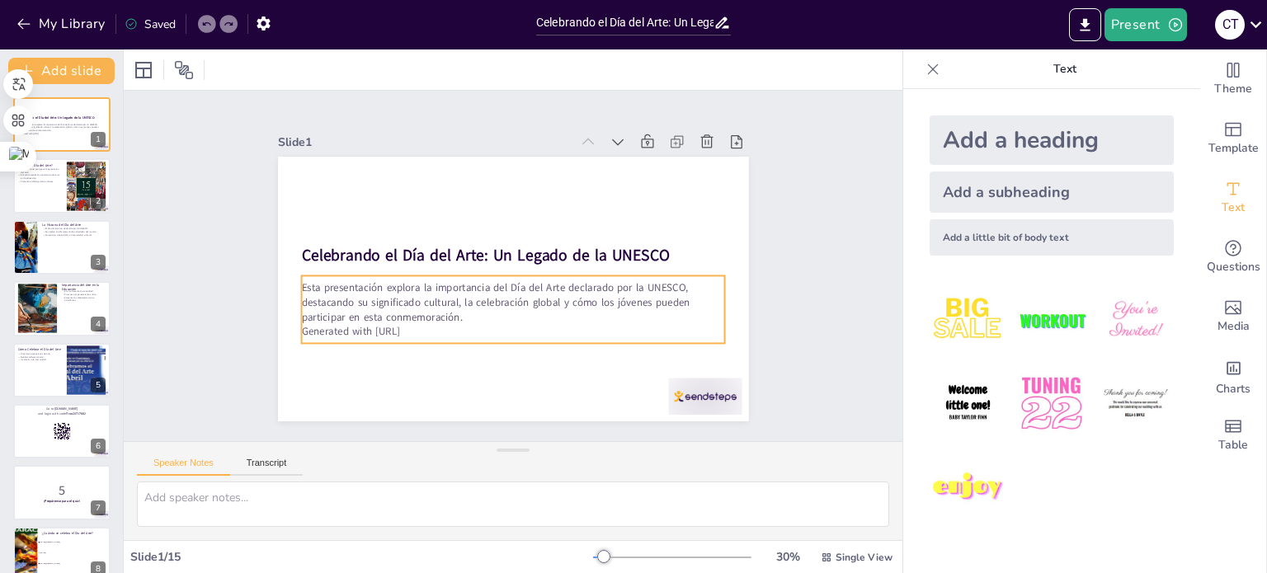
checkbox input "true"
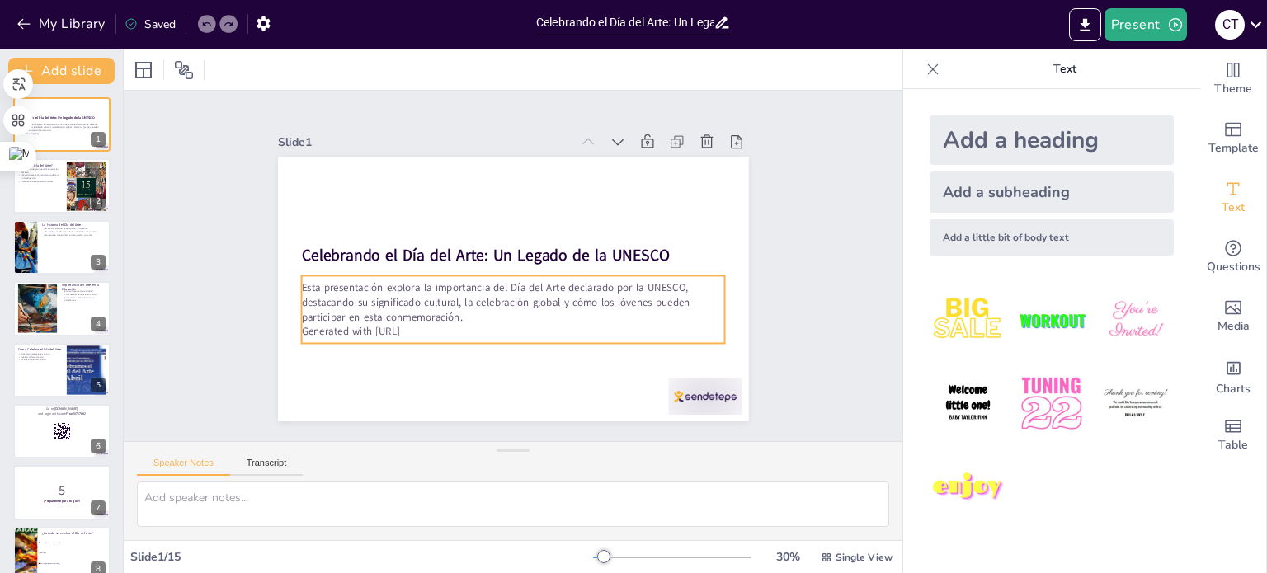
checkbox input "true"
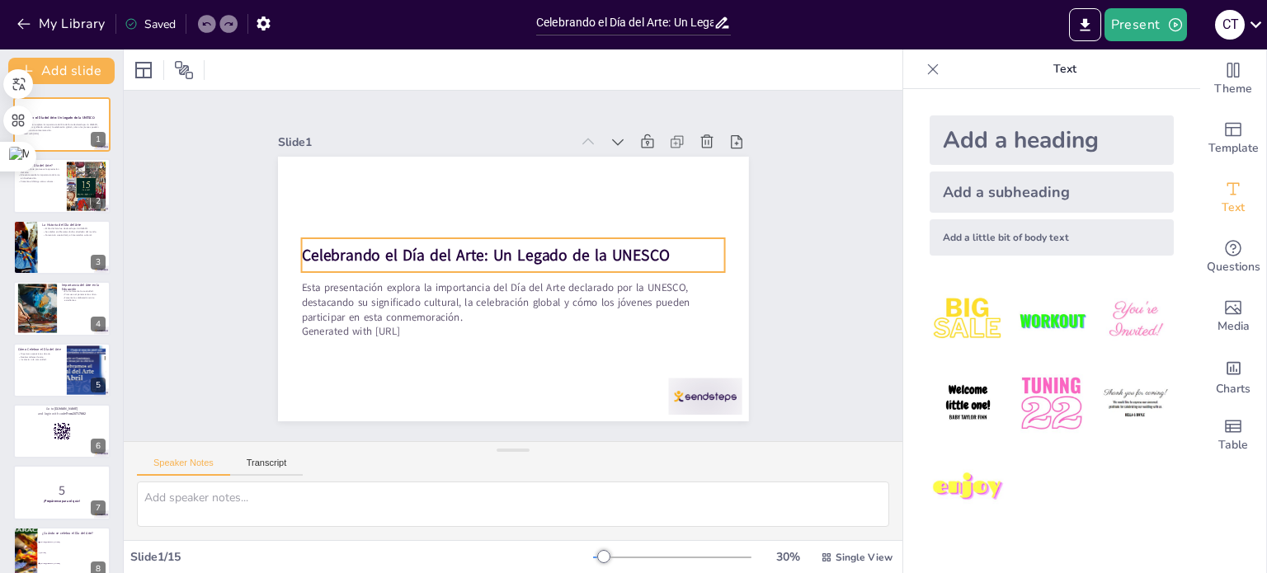
checkbox input "true"
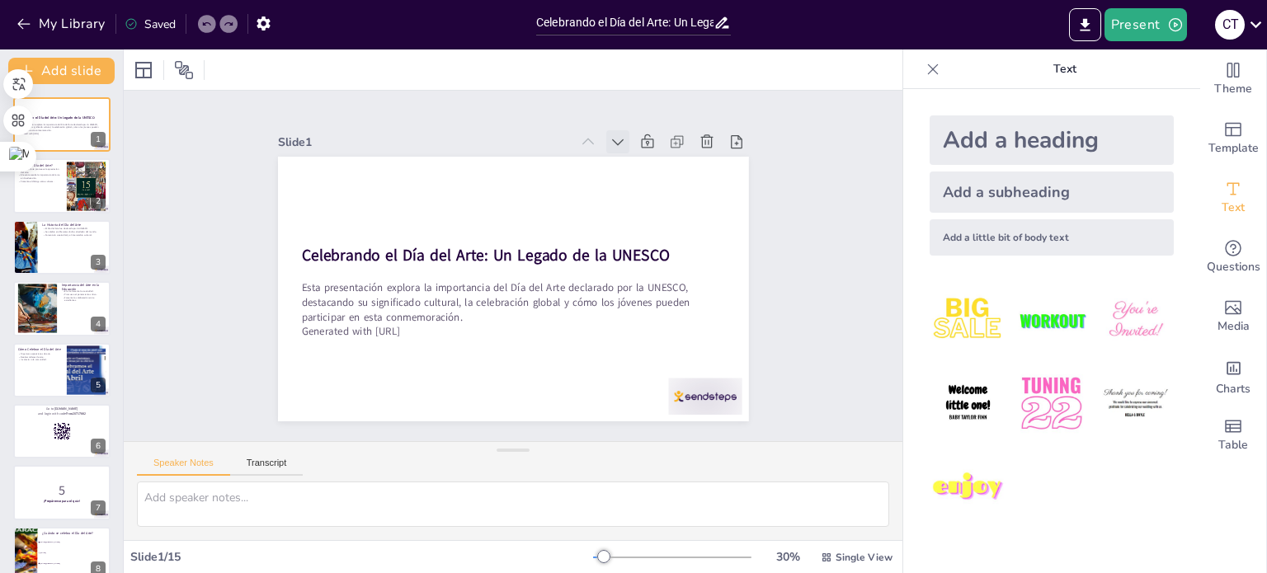
click at [659, 216] on icon at bounding box center [670, 227] width 23 height 23
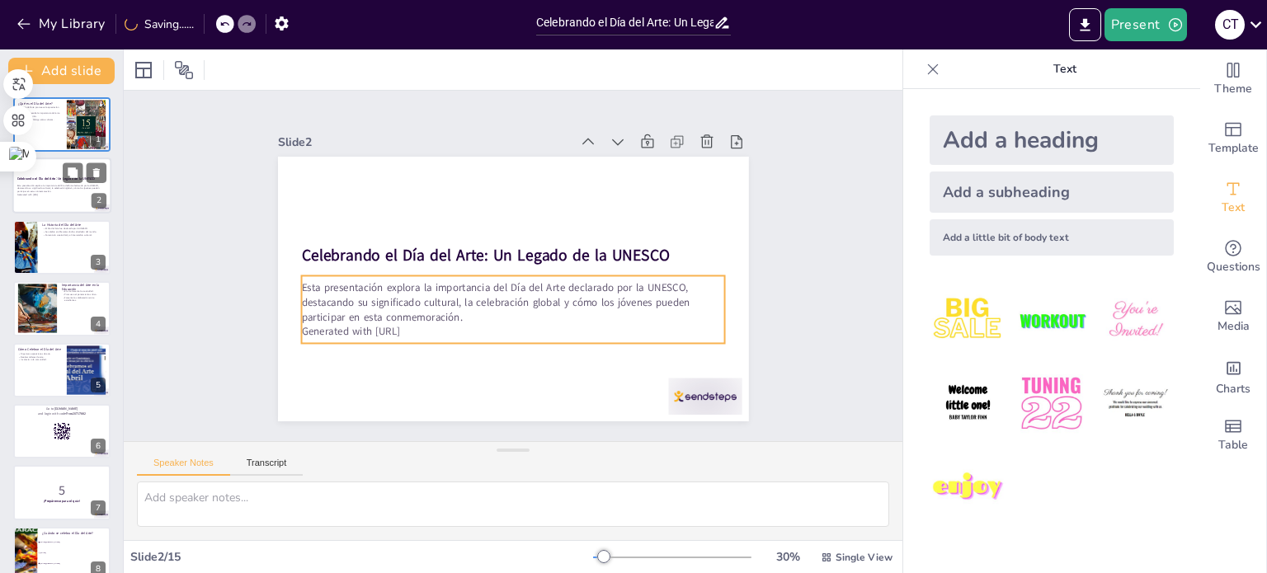
click at [56, 185] on p "Esta presentación explora la importancia del Día del Arte declarado por la UNES…" at bounding box center [61, 188] width 89 height 9
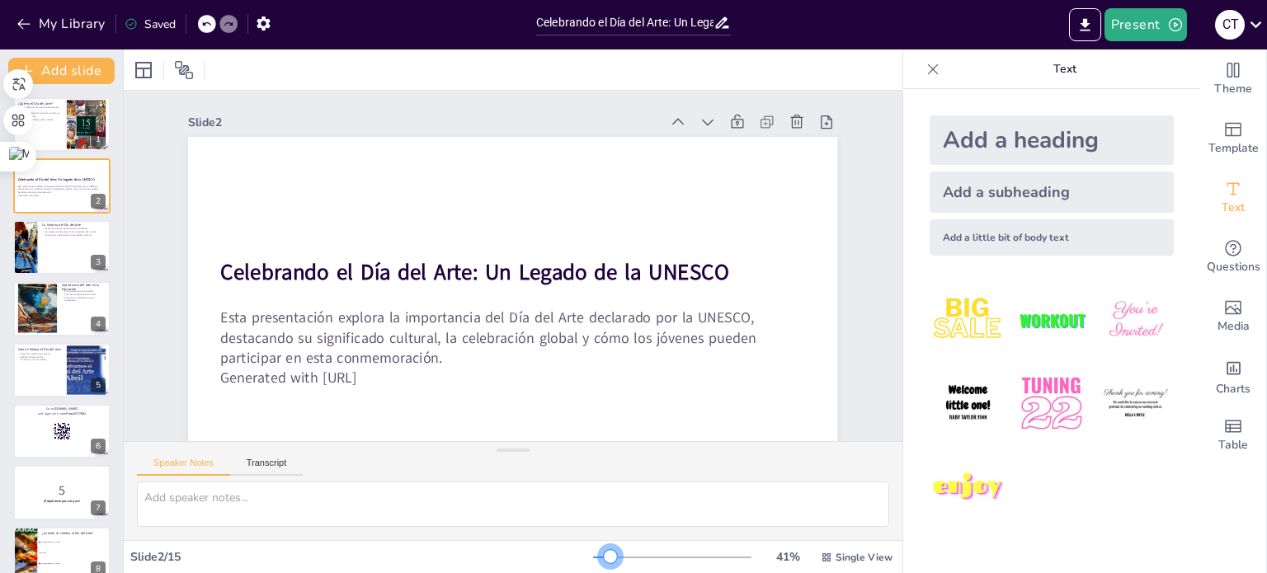
click at [604, 558] on div at bounding box center [610, 556] width 13 height 13
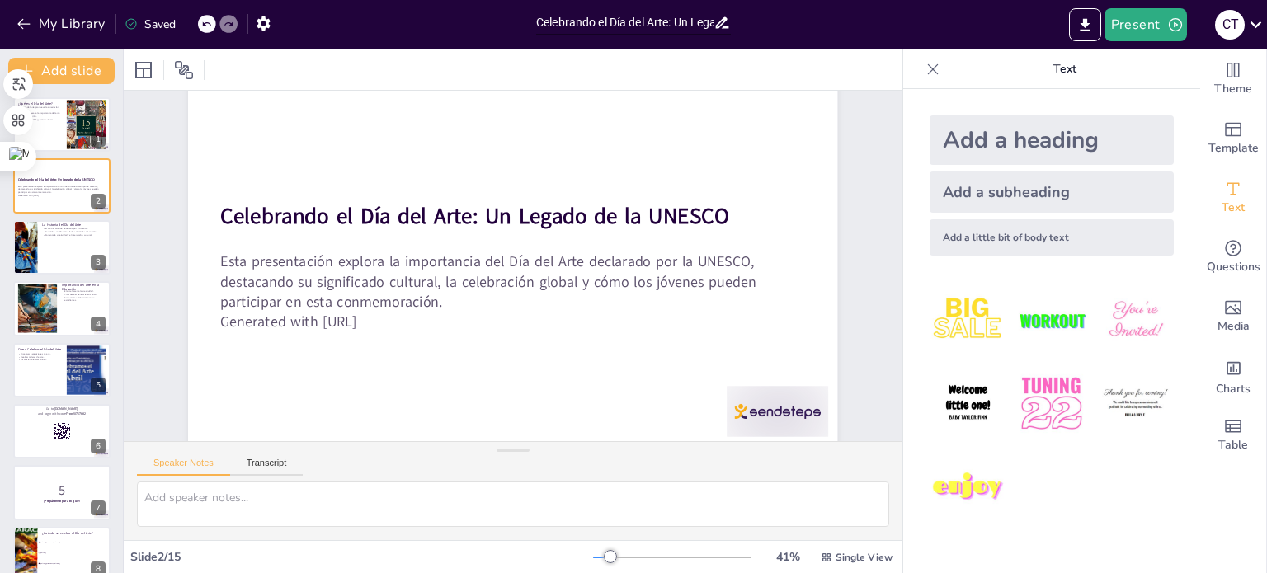
scroll to position [73, 0]
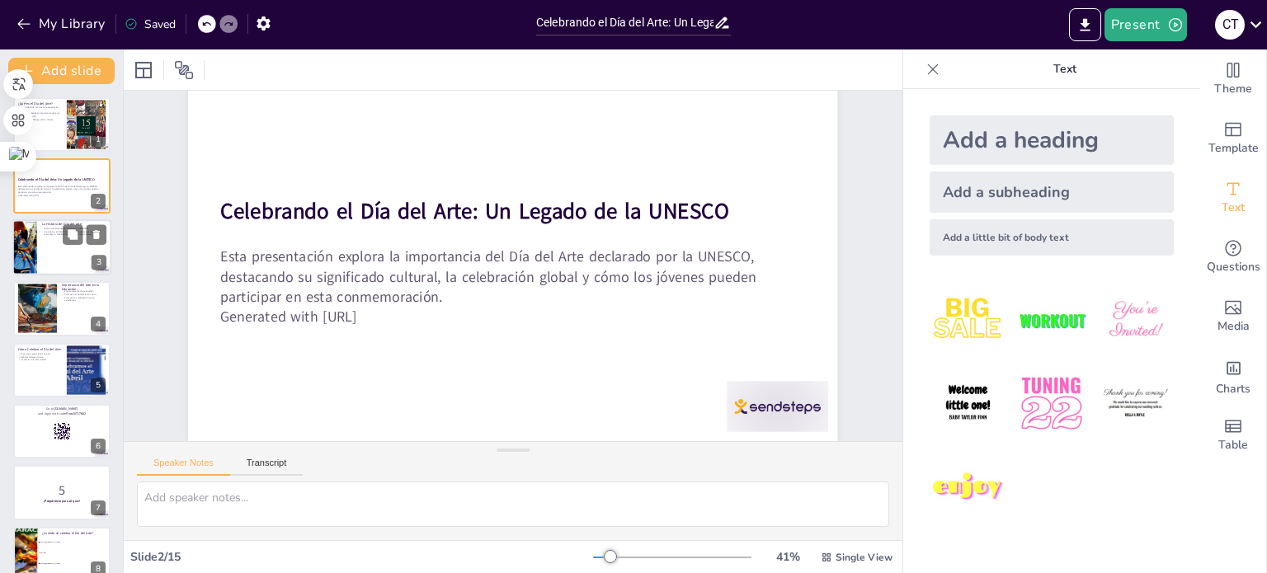
click at [63, 258] on div at bounding box center [61, 247] width 99 height 56
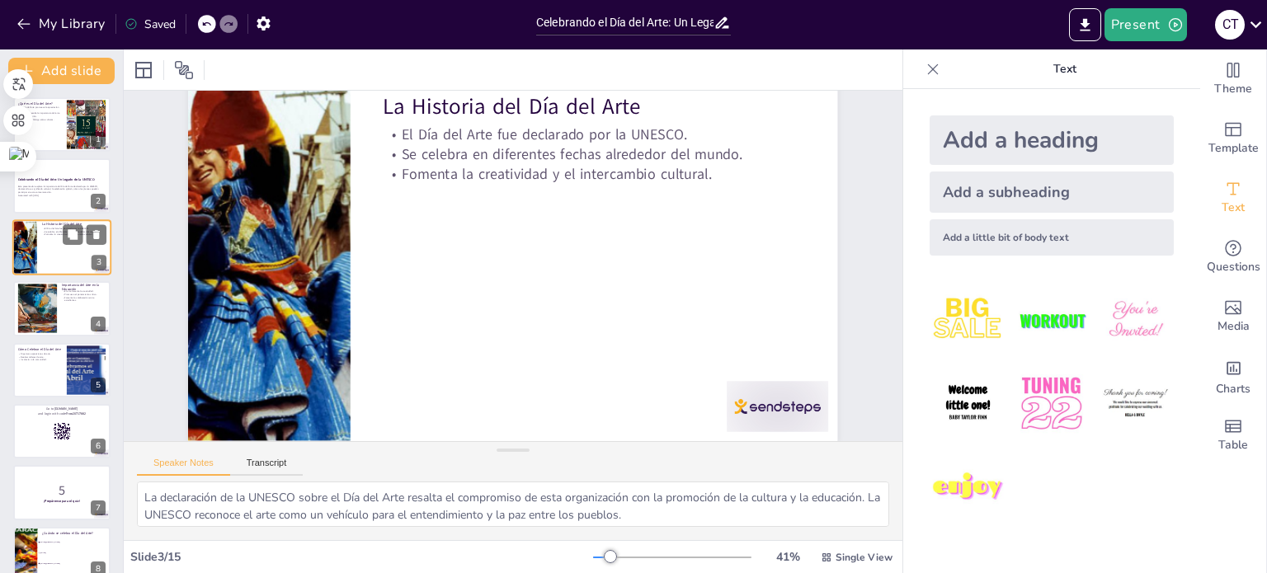
scroll to position [0, 0]
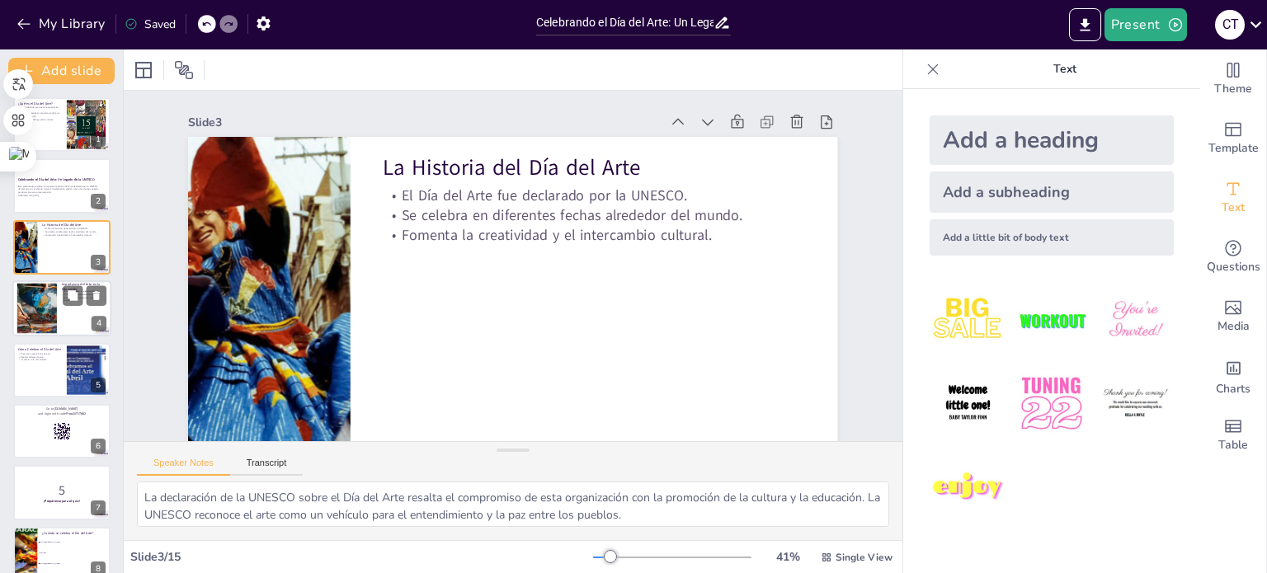
click at [63, 312] on div at bounding box center [61, 309] width 99 height 56
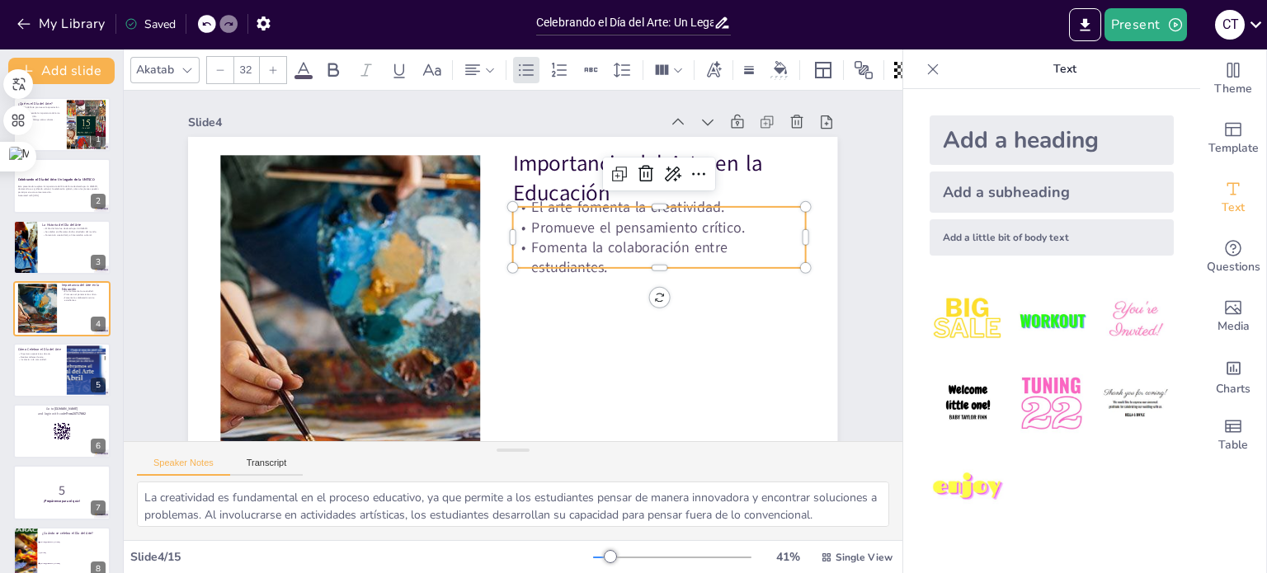
click at [557, 210] on p "El arte fomenta la creatividad." at bounding box center [671, 271] width 276 height 137
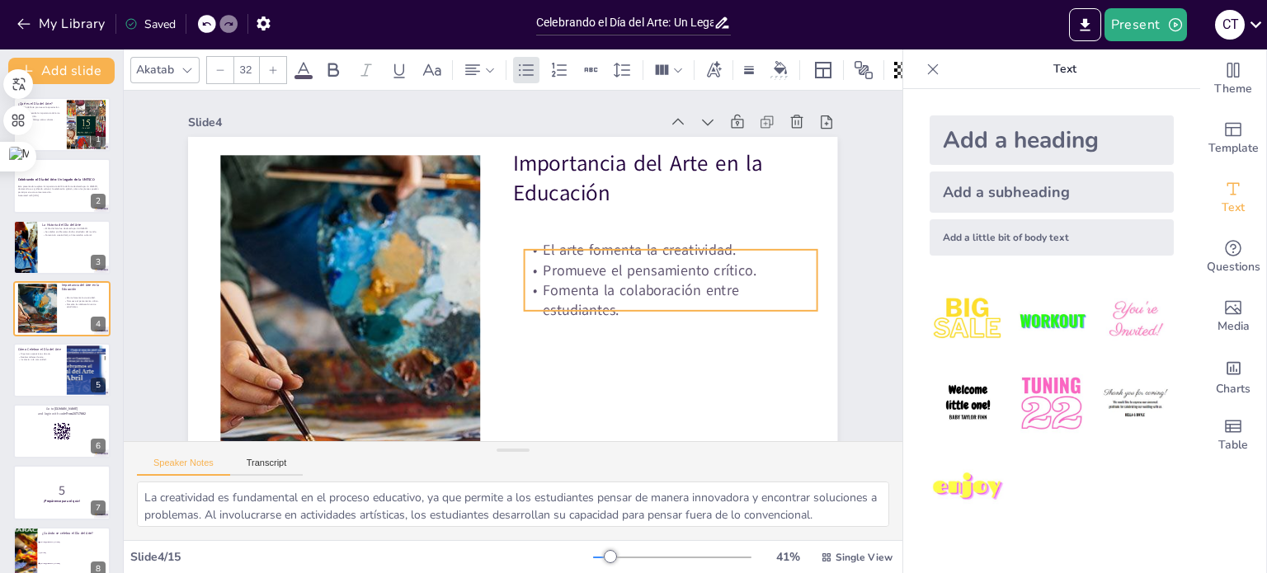
drag, startPoint x: 578, startPoint y: 238, endPoint x: 589, endPoint y: 282, distance: 45.2
click at [589, 283] on p "Fomenta la colaboración entre estudiantes." at bounding box center [652, 347] width 290 height 129
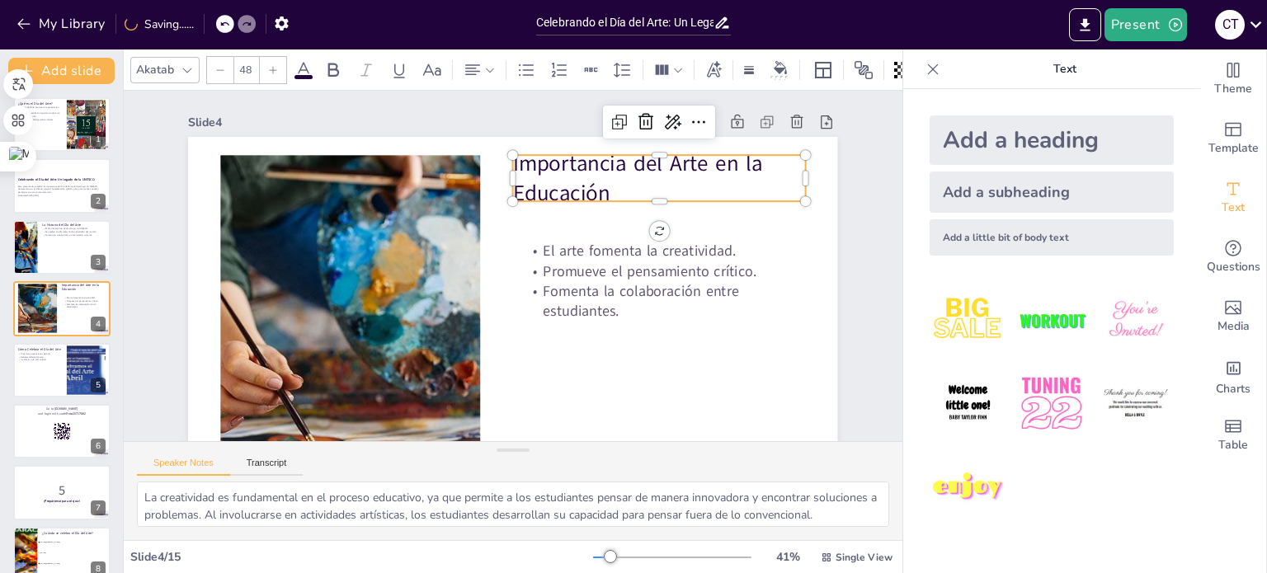
click at [564, 177] on p "Importancia del Arte en la Educación" at bounding box center [674, 211] width 299 height 120
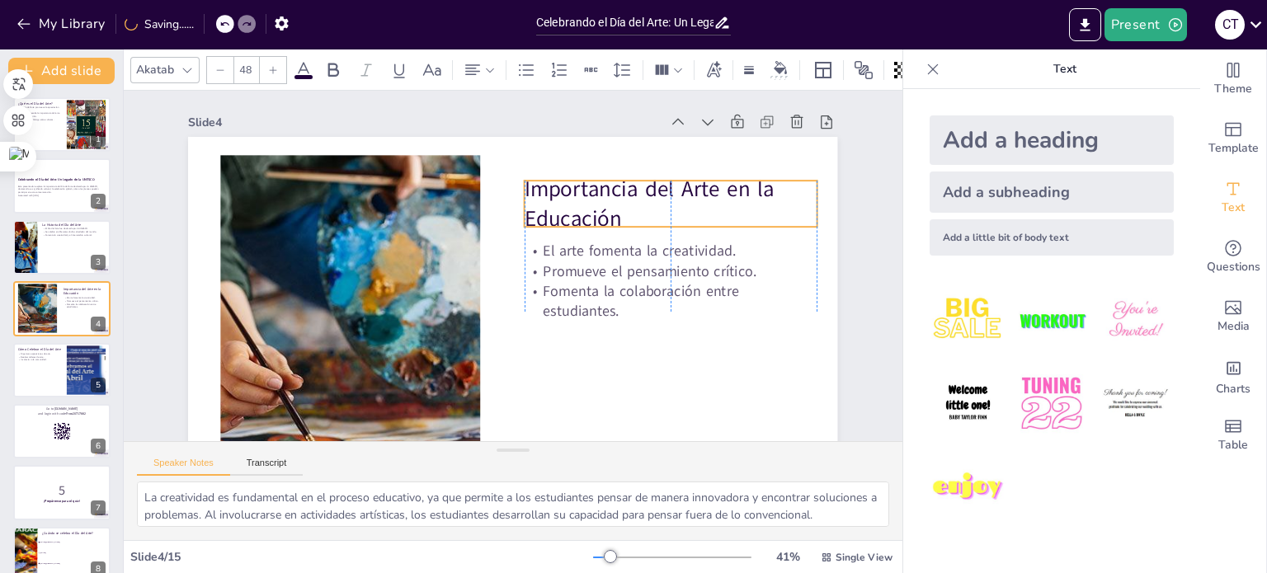
drag, startPoint x: 573, startPoint y: 184, endPoint x: 581, endPoint y: 210, distance: 26.9
click at [581, 210] on p "Importancia del Arte en la Educación" at bounding box center [680, 238] width 299 height 120
click at [64, 366] on div at bounding box center [85, 357] width 44 height 20
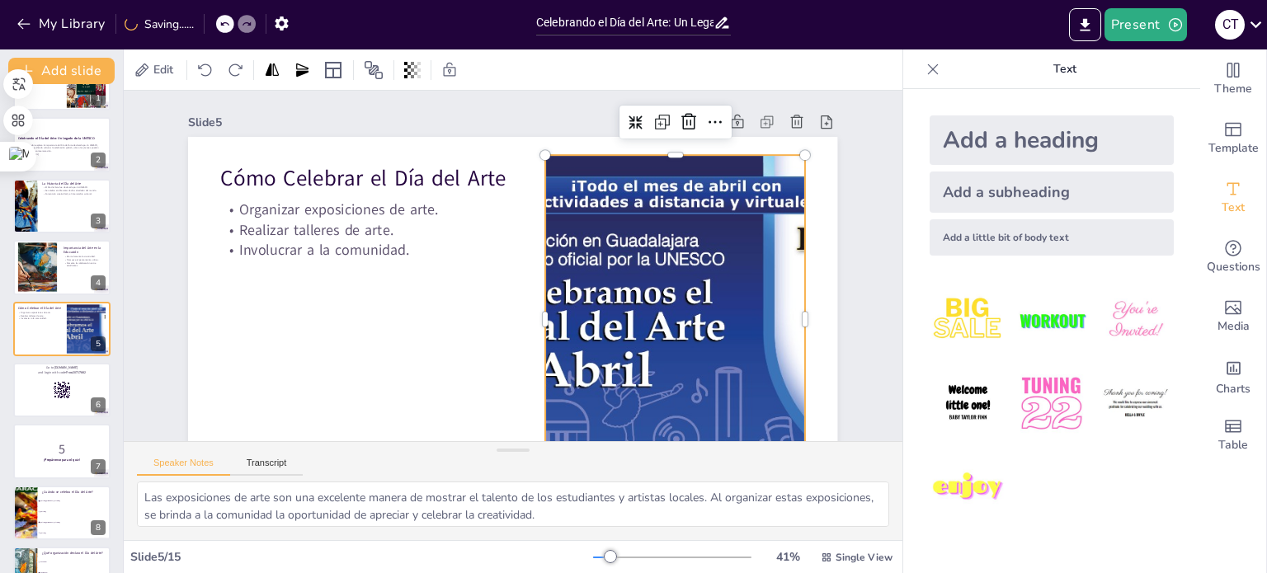
click at [651, 260] on div at bounding box center [356, 335] width 873 height 832
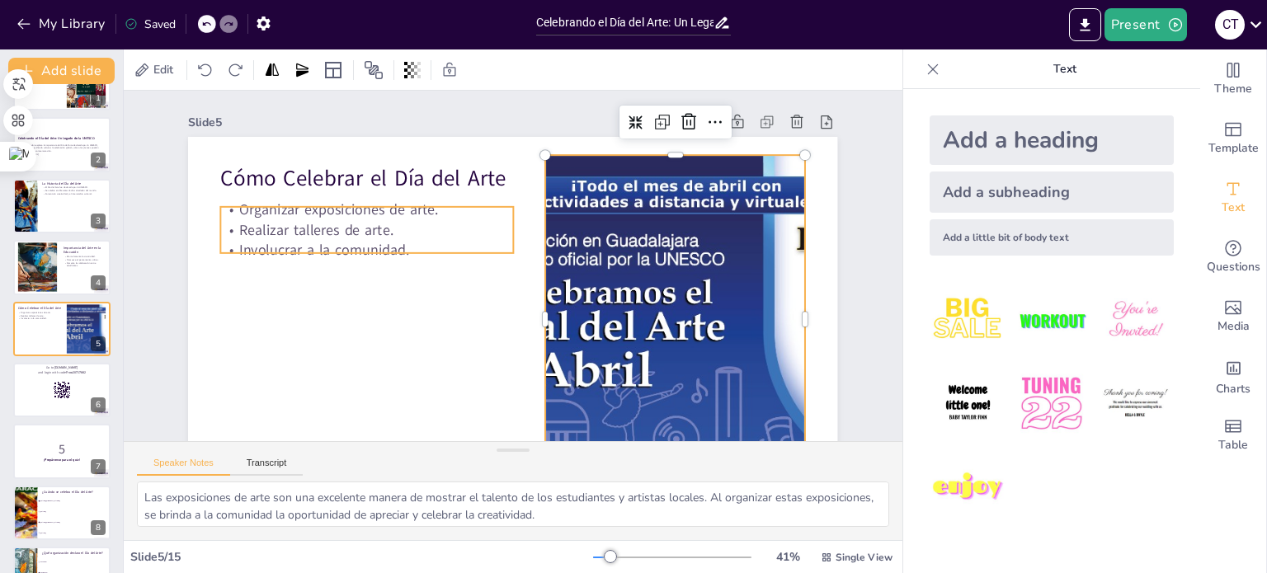
click at [401, 200] on div "Cómo Celebrar el Día del Arte Organizar exposiciones de arte. Realizar talleres…" at bounding box center [491, 315] width 742 height 598
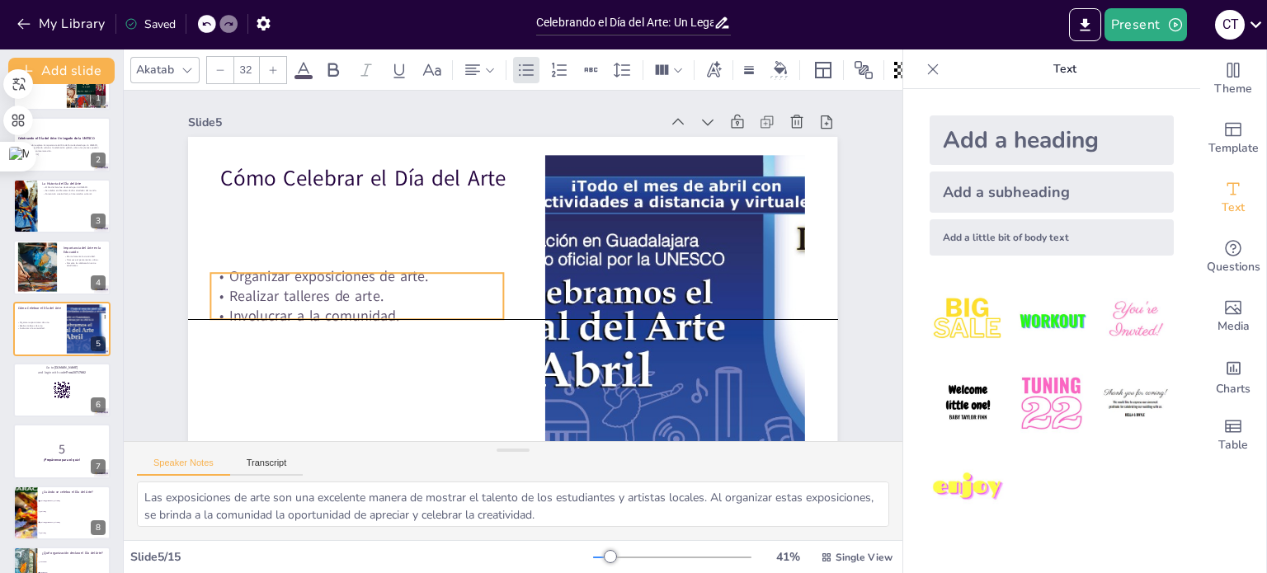
drag, startPoint x: 393, startPoint y: 240, endPoint x: 383, endPoint y: 304, distance: 65.1
click at [383, 304] on div "Organizar exposiciones de arte. Realizar talleres de arte. Involucrar a la comu…" at bounding box center [355, 246] width 297 height 149
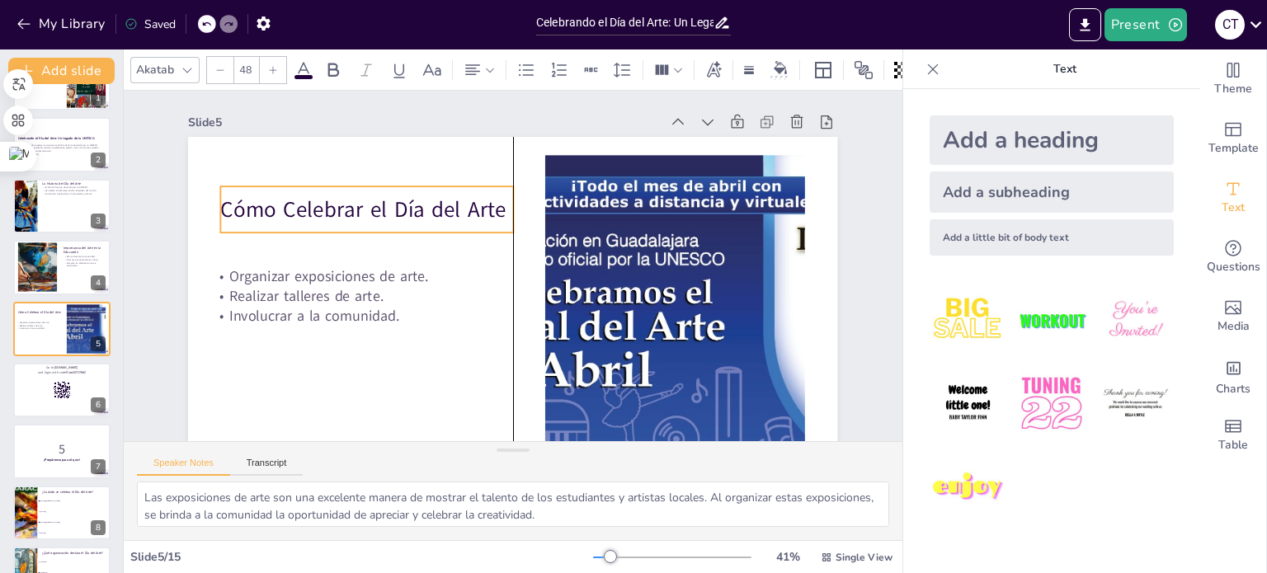
drag, startPoint x: 363, startPoint y: 172, endPoint x: 367, endPoint y: 204, distance: 31.6
click at [367, 204] on p "Cómo Celebrar el Día del Arte" at bounding box center [403, 155] width 280 height 147
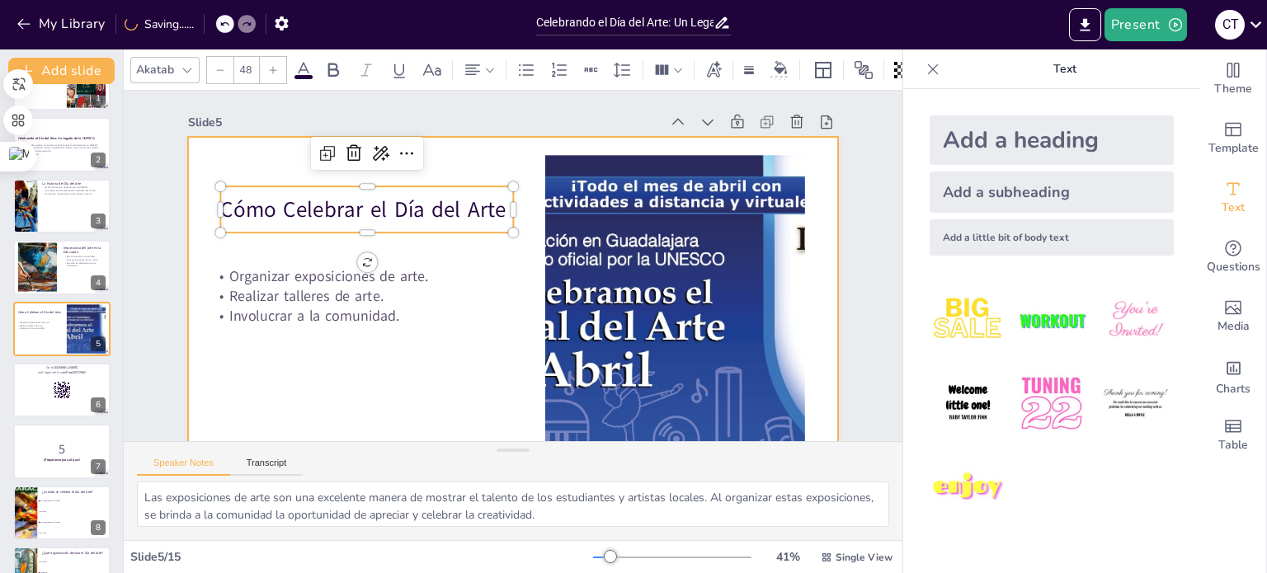
click at [432, 339] on div at bounding box center [481, 222] width 740 height 677
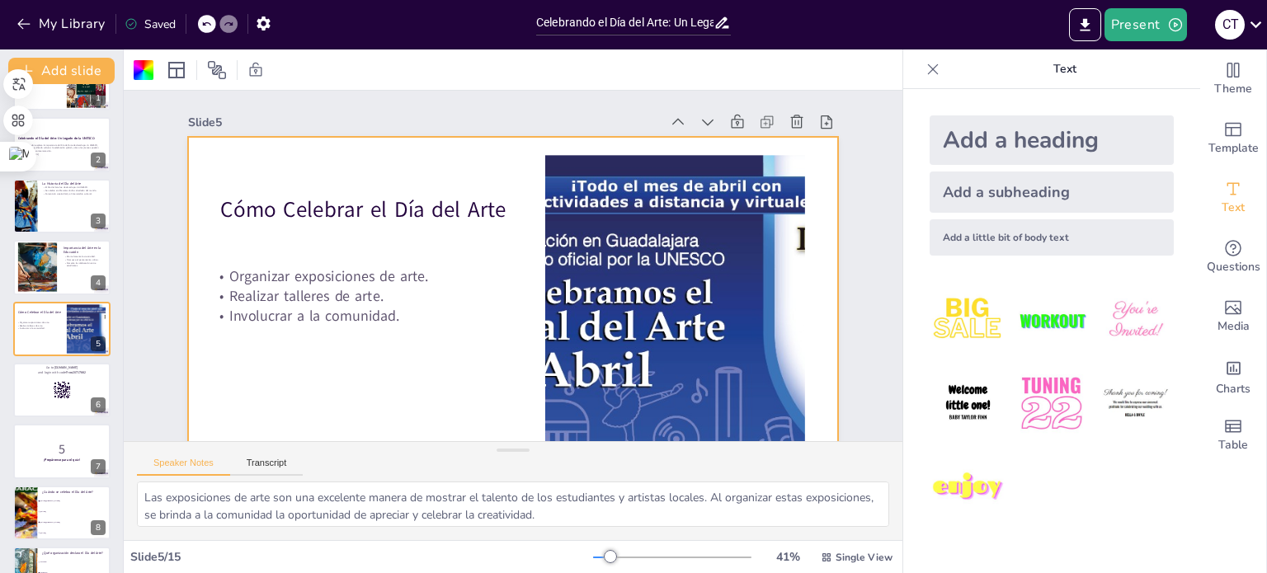
drag, startPoint x: 901, startPoint y: 191, endPoint x: 895, endPoint y: 359, distance: 168.4
click at [903, 359] on div "Add a heading Add a subheading Add a little bit of body text" at bounding box center [1051, 331] width 297 height 484
click at [1175, 22] on icon "button" at bounding box center [1175, 25] width 17 height 17
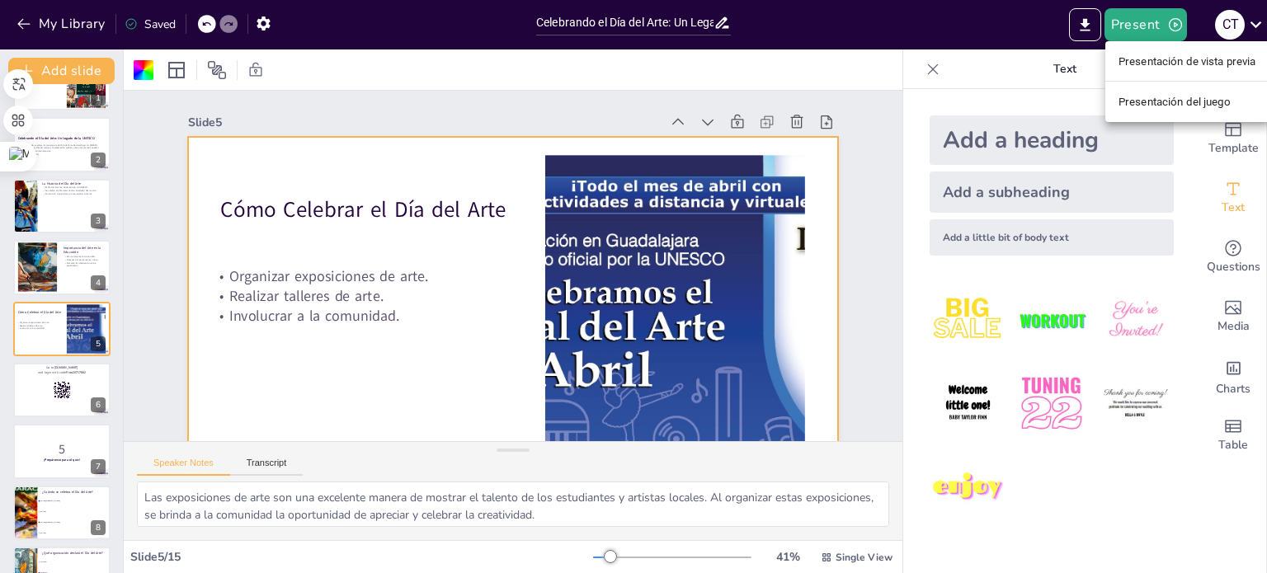
click at [1189, 66] on font "Presentación de vista previa" at bounding box center [1188, 61] width 138 height 12
